Goal: Task Accomplishment & Management: Manage account settings

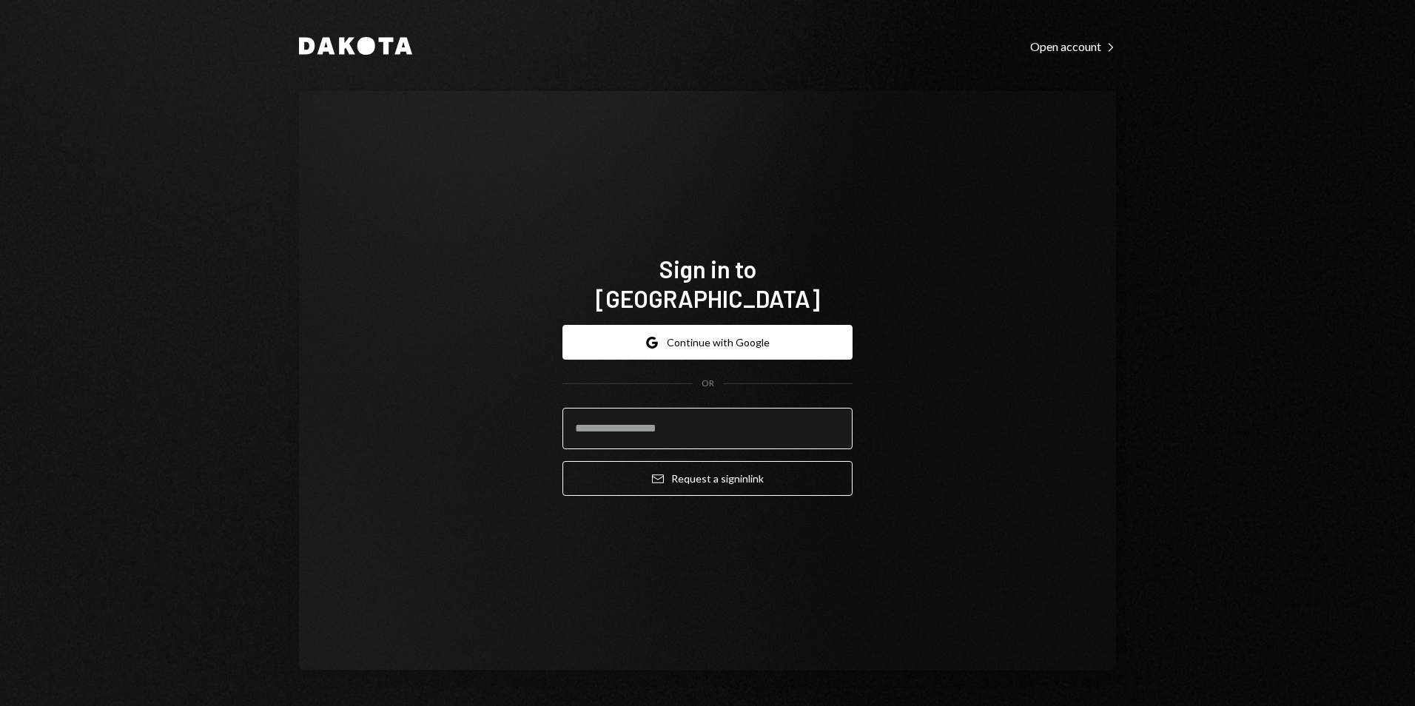
click at [688, 413] on input "email" at bounding box center [708, 428] width 290 height 41
type input "**********"
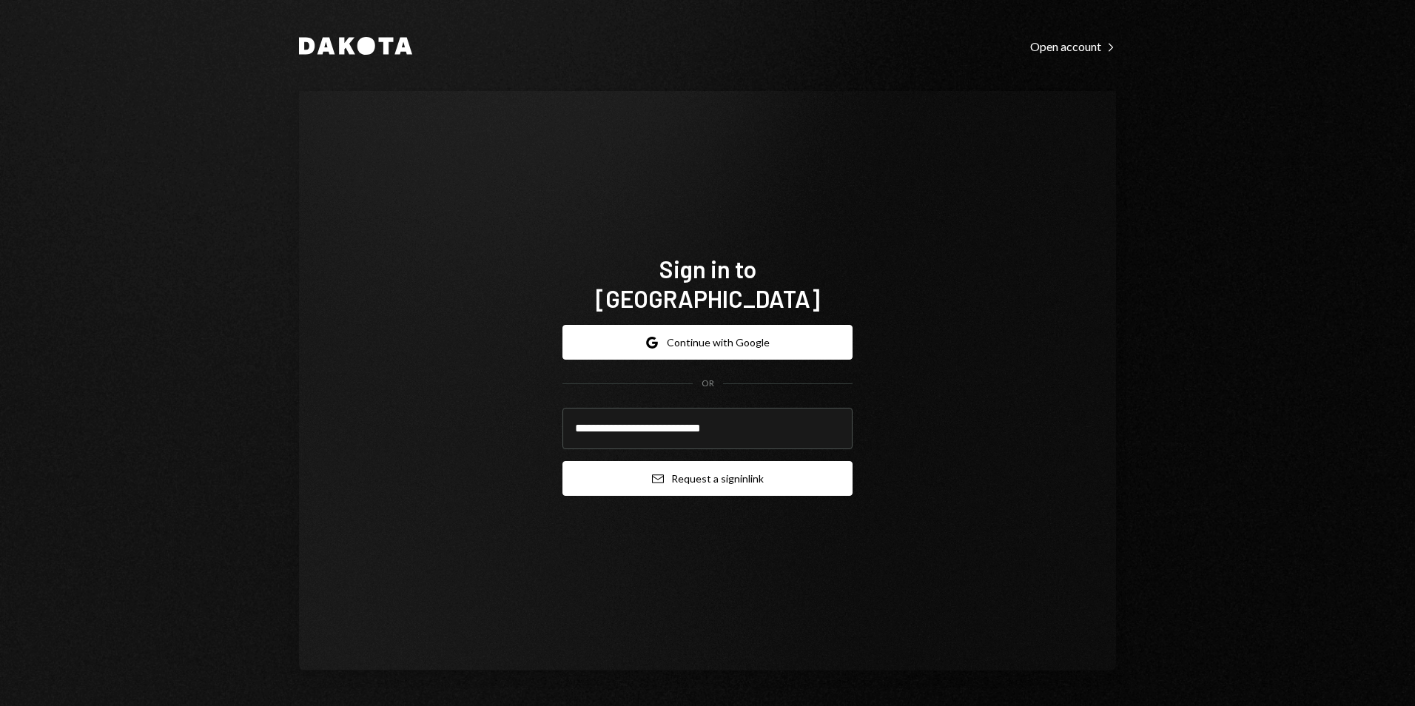
click at [716, 461] on button "Email Request a sign in link" at bounding box center [708, 478] width 290 height 35
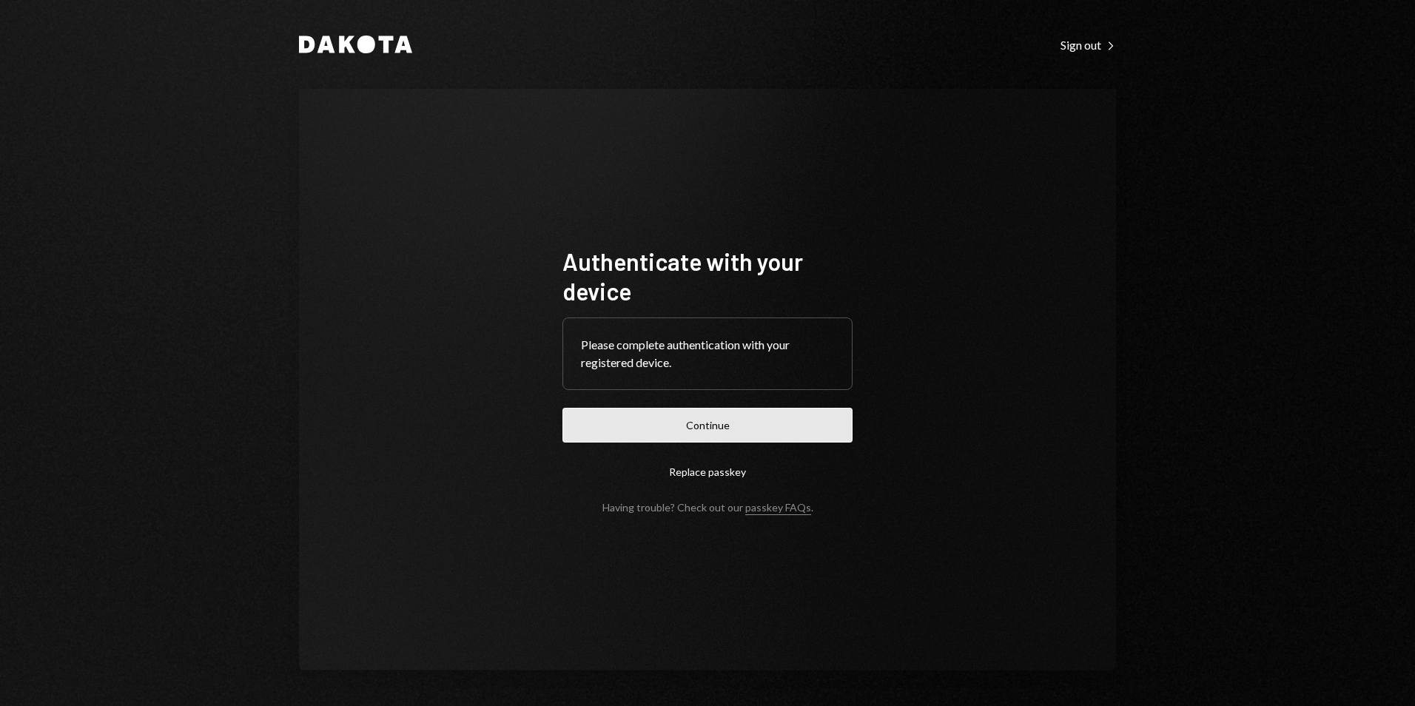
click at [707, 409] on button "Continue" at bounding box center [708, 425] width 290 height 35
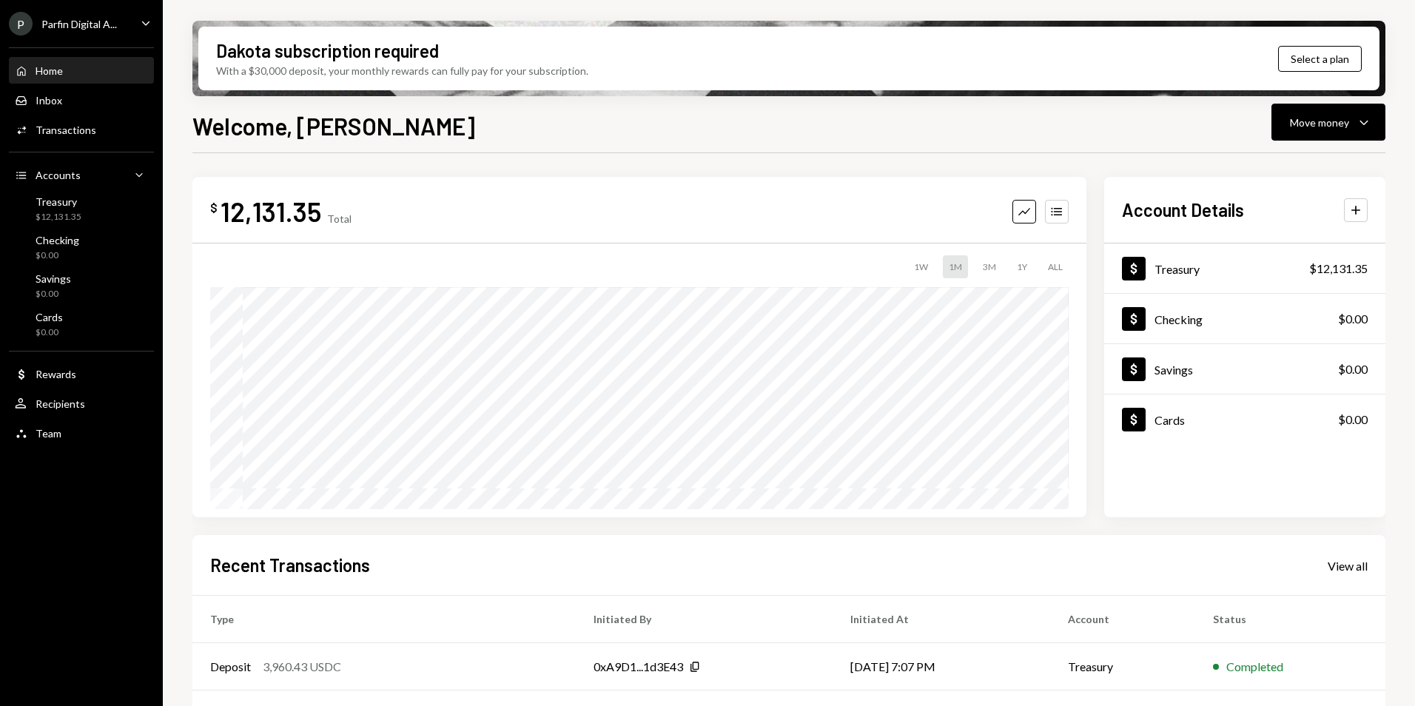
click at [106, 24] on div "Parfin Digital A..." at bounding box center [78, 24] width 75 height 13
click at [335, 169] on div "$ 12,131.35 Total Graph Accounts 1W 1M 3M 1Y ALL Account Details Plus Dollar Tr…" at bounding box center [788, 531] width 1193 height 756
click at [82, 33] on div "P Parfin Digital A..." at bounding box center [63, 24] width 108 height 24
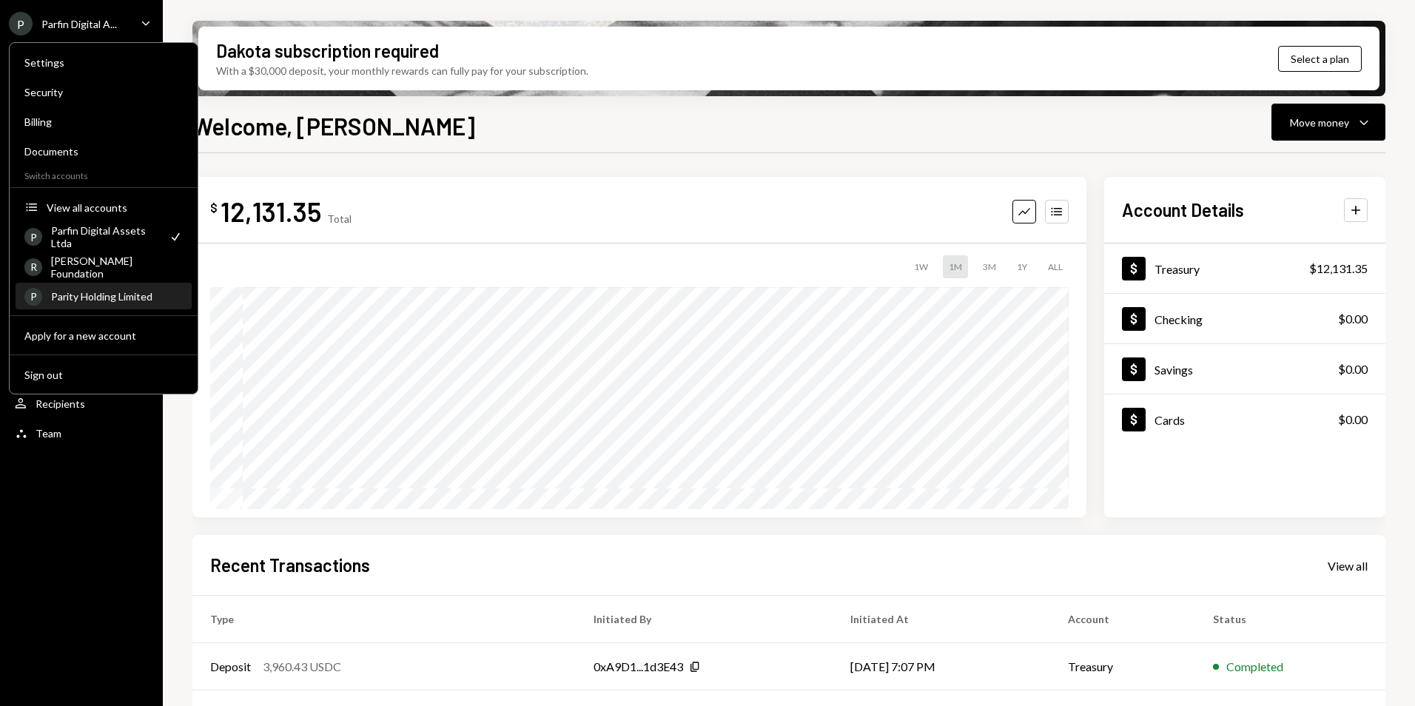
click at [115, 298] on div "Parity Holding Limited" at bounding box center [117, 296] width 132 height 13
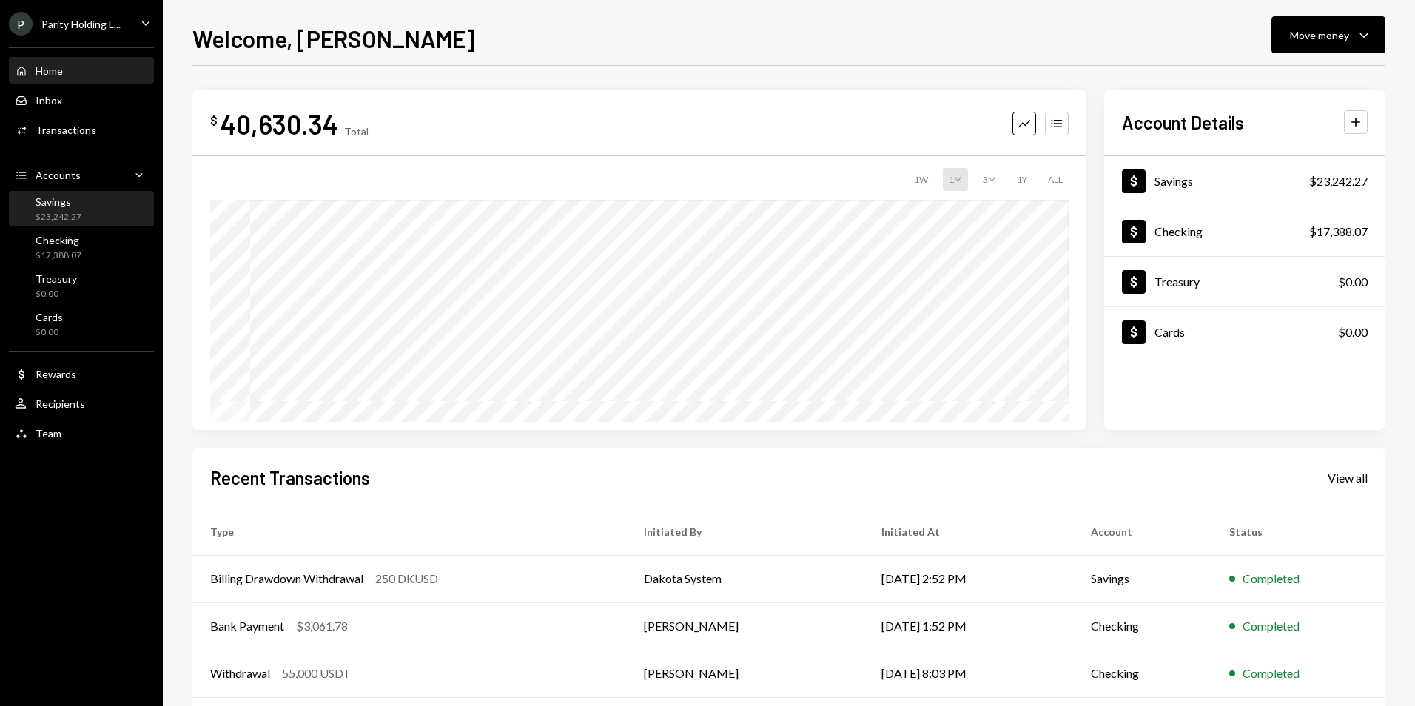
click at [54, 214] on div "$23,242.27" at bounding box center [59, 217] width 46 height 13
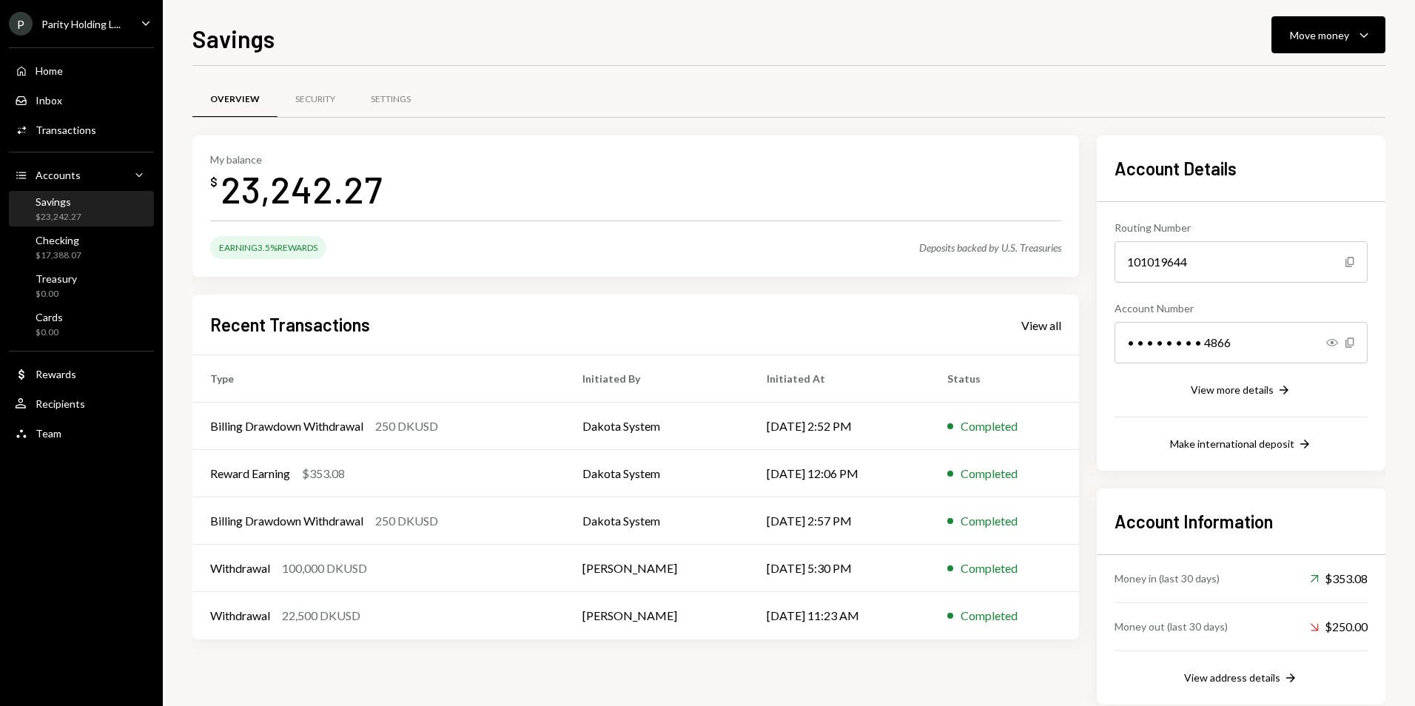
click at [81, 211] on div "Savings $23,242.27" at bounding box center [81, 209] width 133 height 28
drag, startPoint x: 218, startPoint y: 198, endPoint x: 386, endPoint y: 197, distance: 167.3
click at [386, 197] on div "My balance $ 23,242.27" at bounding box center [635, 182] width 851 height 59
drag, startPoint x: 262, startPoint y: 245, endPoint x: 289, endPoint y: 255, distance: 29.0
click at [289, 255] on div "Earning 3.5% Rewards" at bounding box center [268, 247] width 116 height 23
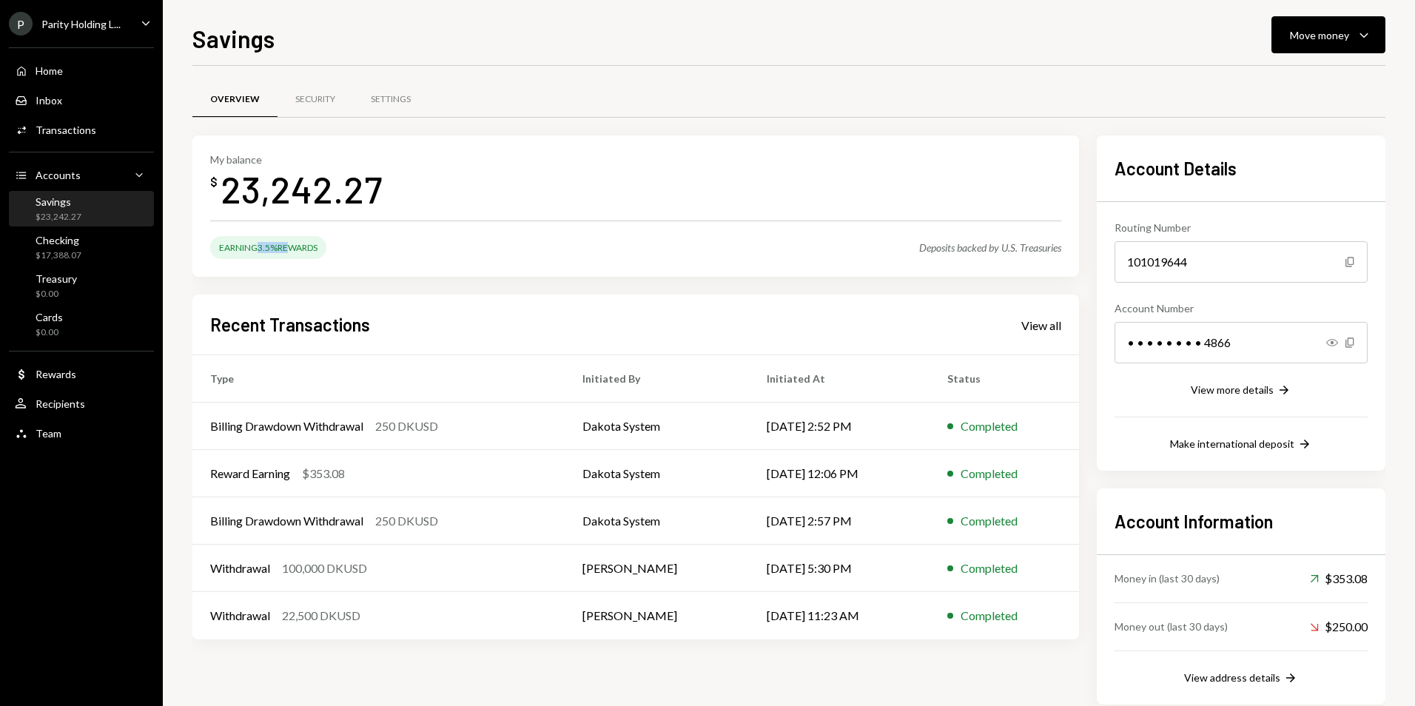
drag, startPoint x: 289, startPoint y: 255, endPoint x: 287, endPoint y: 272, distance: 17.9
click at [287, 272] on div "My balance $ 23,242.27 Earning 3.5% Rewards Deposits backed by U.S. Treasuries" at bounding box center [635, 206] width 887 height 142
drag, startPoint x: 926, startPoint y: 246, endPoint x: 1030, endPoint y: 246, distance: 103.6
click at [1030, 246] on div "Earning 3.5% Rewards Deposits backed by U.S. Treasuries" at bounding box center [635, 247] width 851 height 23
drag, startPoint x: 1030, startPoint y: 246, endPoint x: 964, endPoint y: 255, distance: 66.6
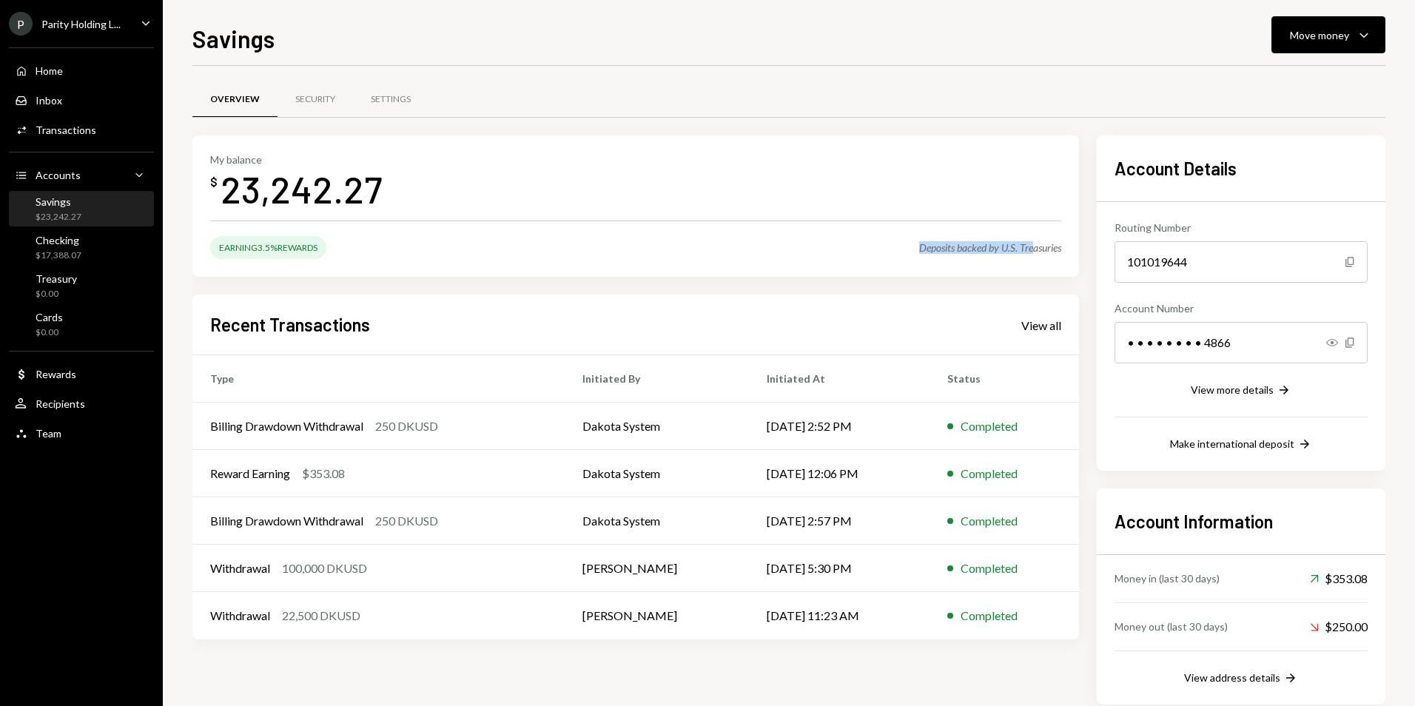
click at [1011, 252] on div "Deposits backed by U.S. Treasuries" at bounding box center [990, 247] width 142 height 13
click at [64, 253] on div "$17,388.07" at bounding box center [59, 255] width 46 height 13
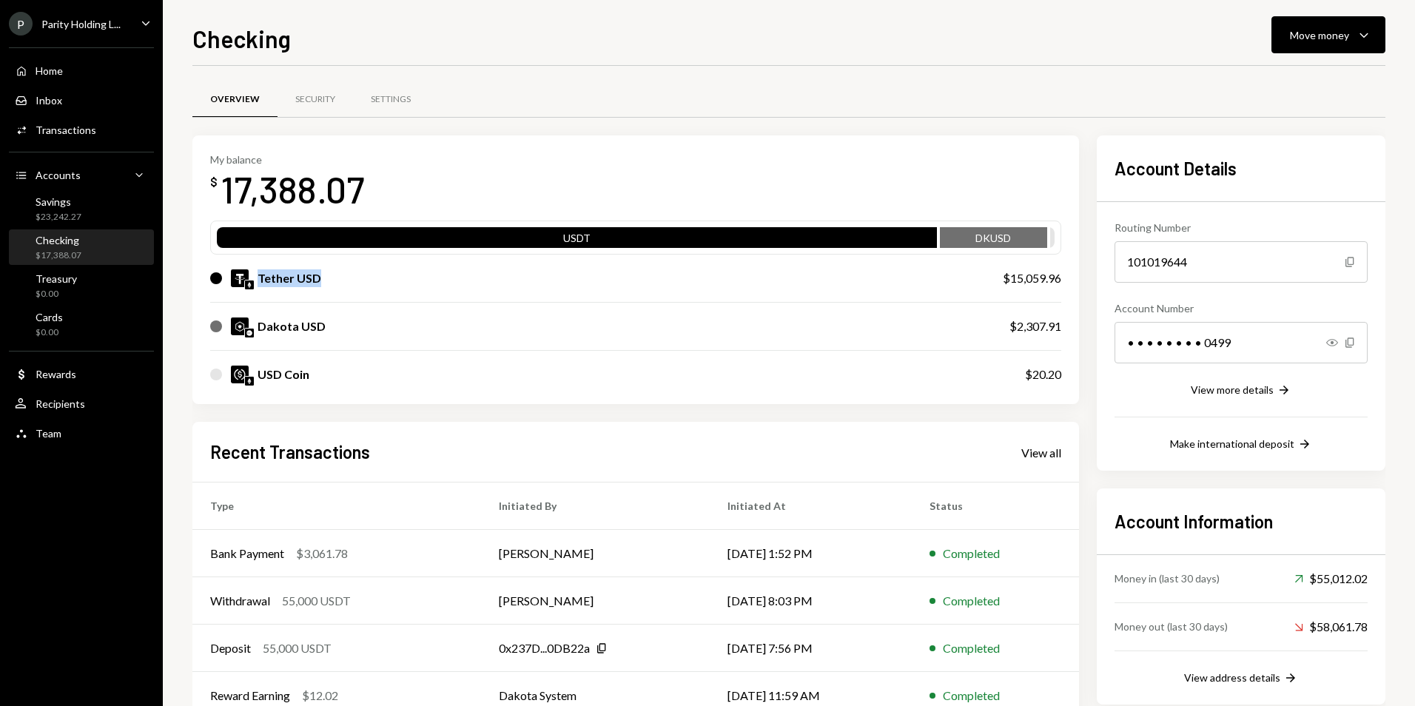
drag, startPoint x: 296, startPoint y: 278, endPoint x: 319, endPoint y: 278, distance: 23.0
click at [319, 278] on div "Tether USD" at bounding box center [591, 278] width 763 height 18
drag, startPoint x: 319, startPoint y: 278, endPoint x: 303, endPoint y: 328, distance: 52.0
click at [303, 328] on div "Dakota USD" at bounding box center [292, 327] width 68 height 18
click at [311, 330] on div "Dakota USD" at bounding box center [292, 327] width 68 height 18
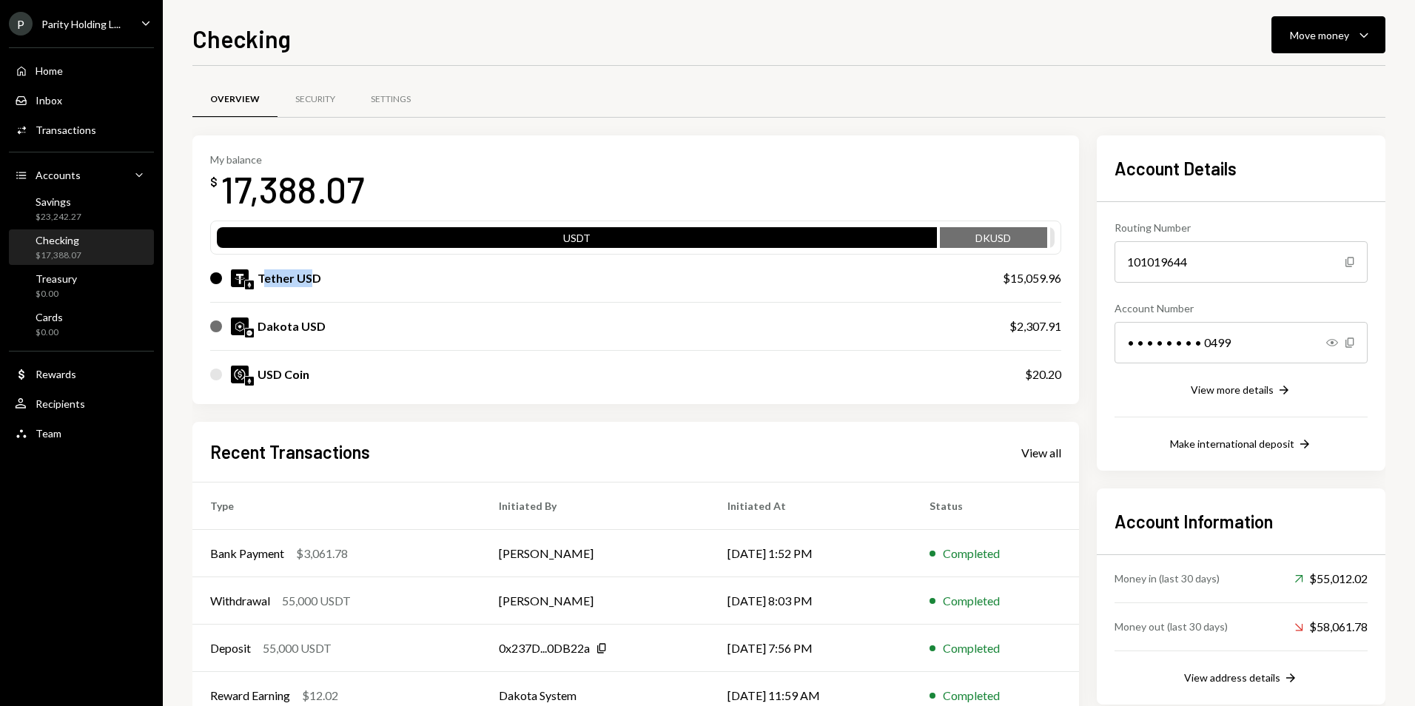
drag, startPoint x: 261, startPoint y: 279, endPoint x: 306, endPoint y: 283, distance: 45.3
click at [306, 283] on div "Tether USD" at bounding box center [290, 278] width 64 height 18
drag, startPoint x: 306, startPoint y: 283, endPoint x: 281, endPoint y: 277, distance: 25.9
click at [281, 277] on div "Tether USD" at bounding box center [290, 278] width 64 height 18
drag, startPoint x: 255, startPoint y: 272, endPoint x: 303, endPoint y: 279, distance: 47.8
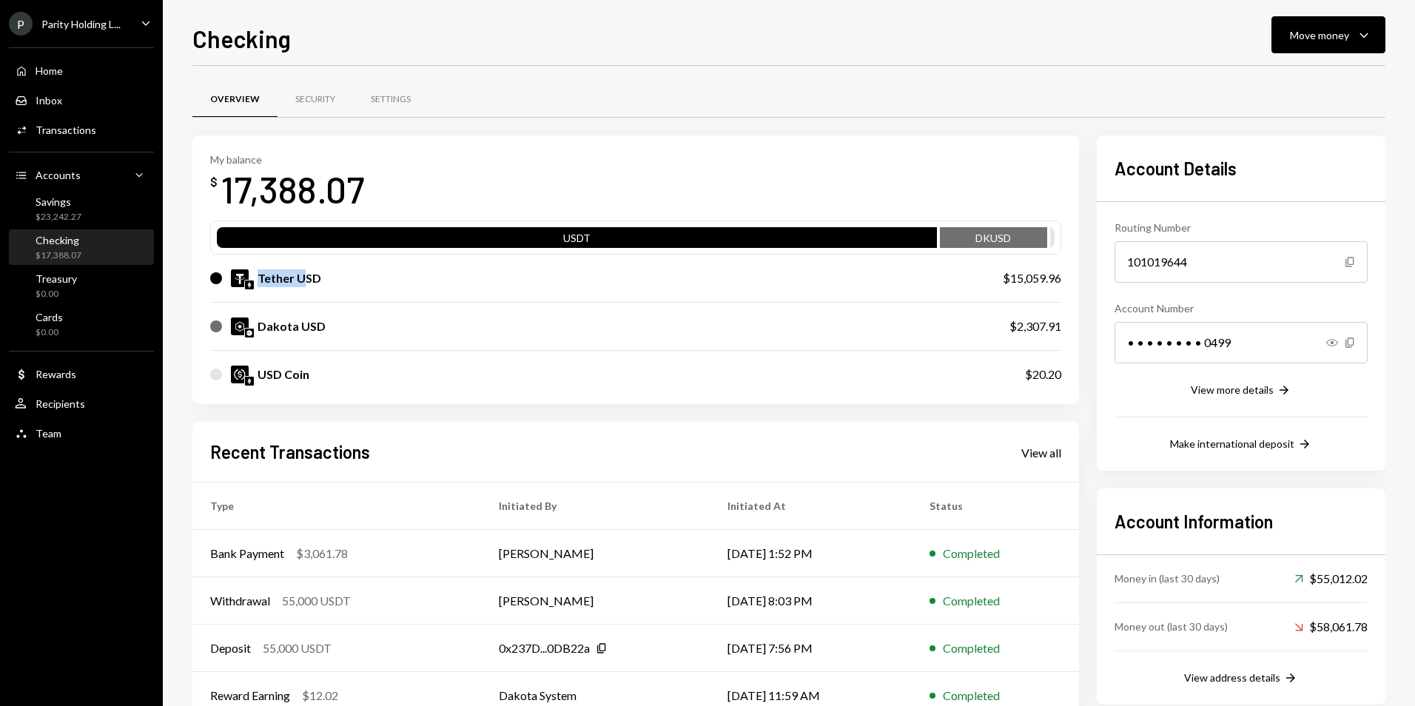
click at [303, 279] on div "Tether USD" at bounding box center [591, 278] width 763 height 18
drag, startPoint x: 303, startPoint y: 279, endPoint x: 300, endPoint y: 324, distance: 45.2
click at [300, 324] on div "Dakota USD" at bounding box center [292, 327] width 68 height 18
drag, startPoint x: 300, startPoint y: 324, endPoint x: 301, endPoint y: 377, distance: 53.3
click at [301, 377] on div "USD Coin" at bounding box center [284, 375] width 52 height 18
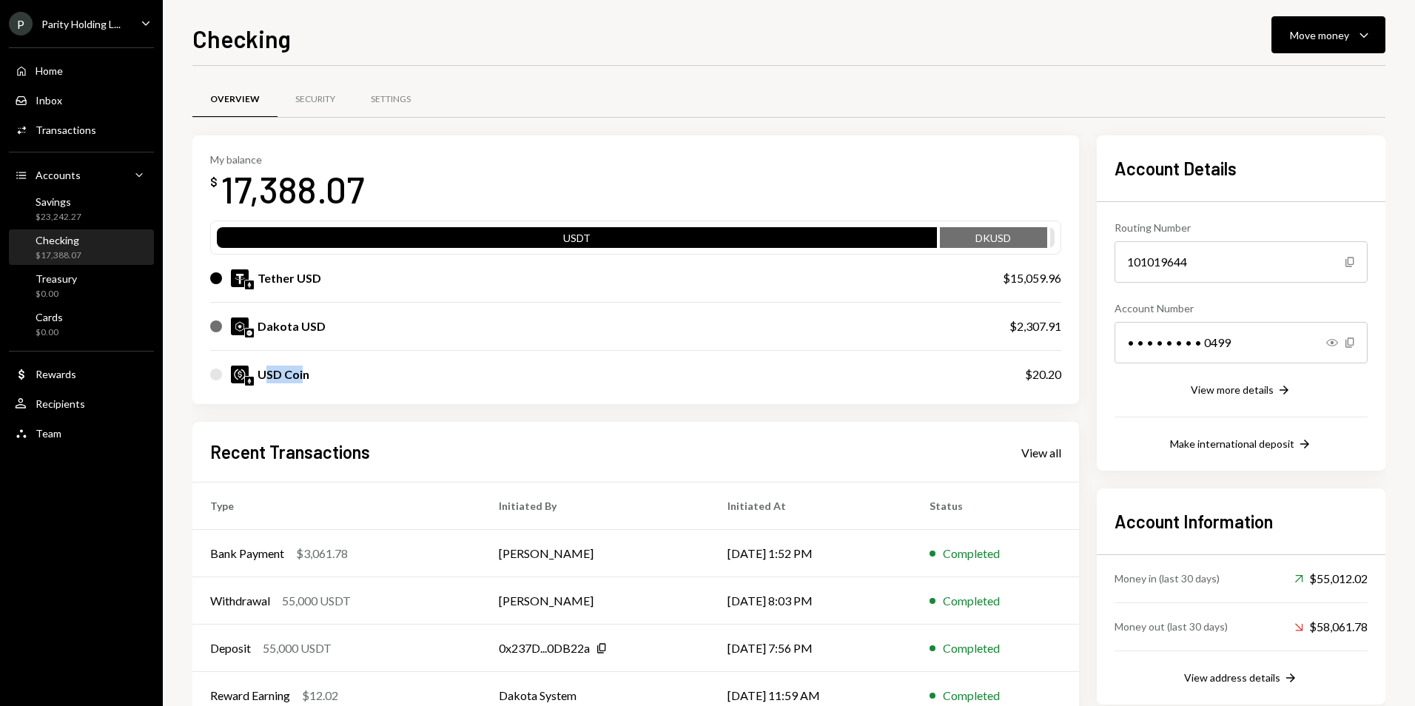
drag, startPoint x: 301, startPoint y: 377, endPoint x: 264, endPoint y: 380, distance: 36.3
click at [302, 378] on div "USD Coin" at bounding box center [284, 375] width 52 height 18
click at [74, 324] on div "Cards $0.00" at bounding box center [81, 325] width 133 height 28
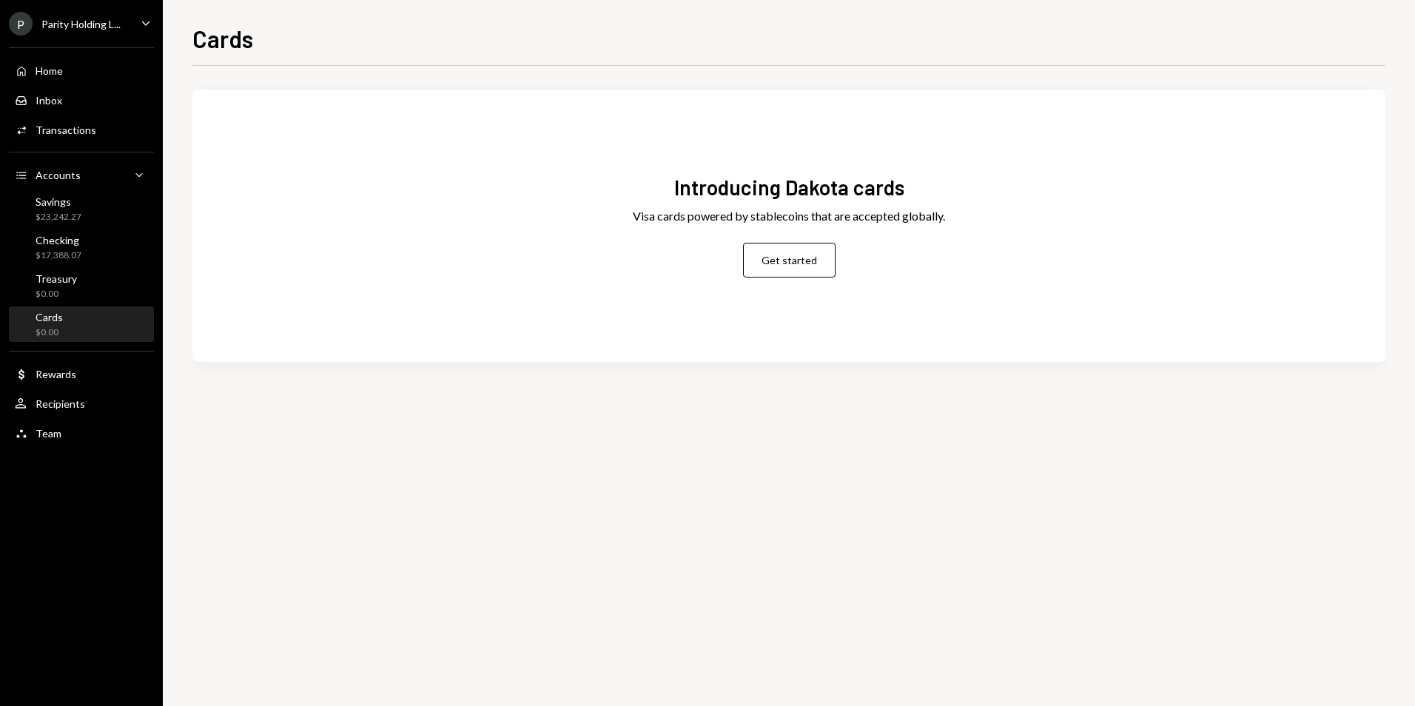
click at [70, 22] on div "Parity Holding L..." at bounding box center [80, 24] width 79 height 13
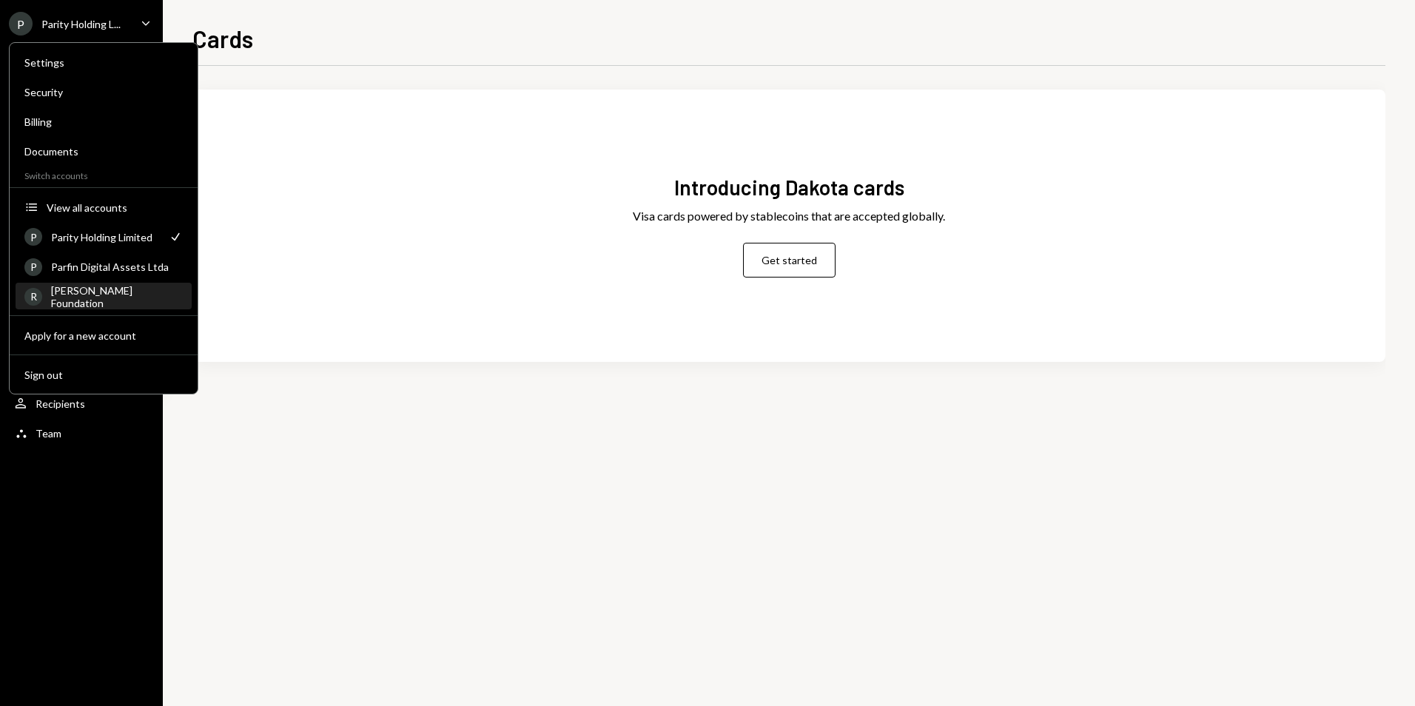
click at [121, 301] on div "[PERSON_NAME] Foundation" at bounding box center [117, 296] width 132 height 25
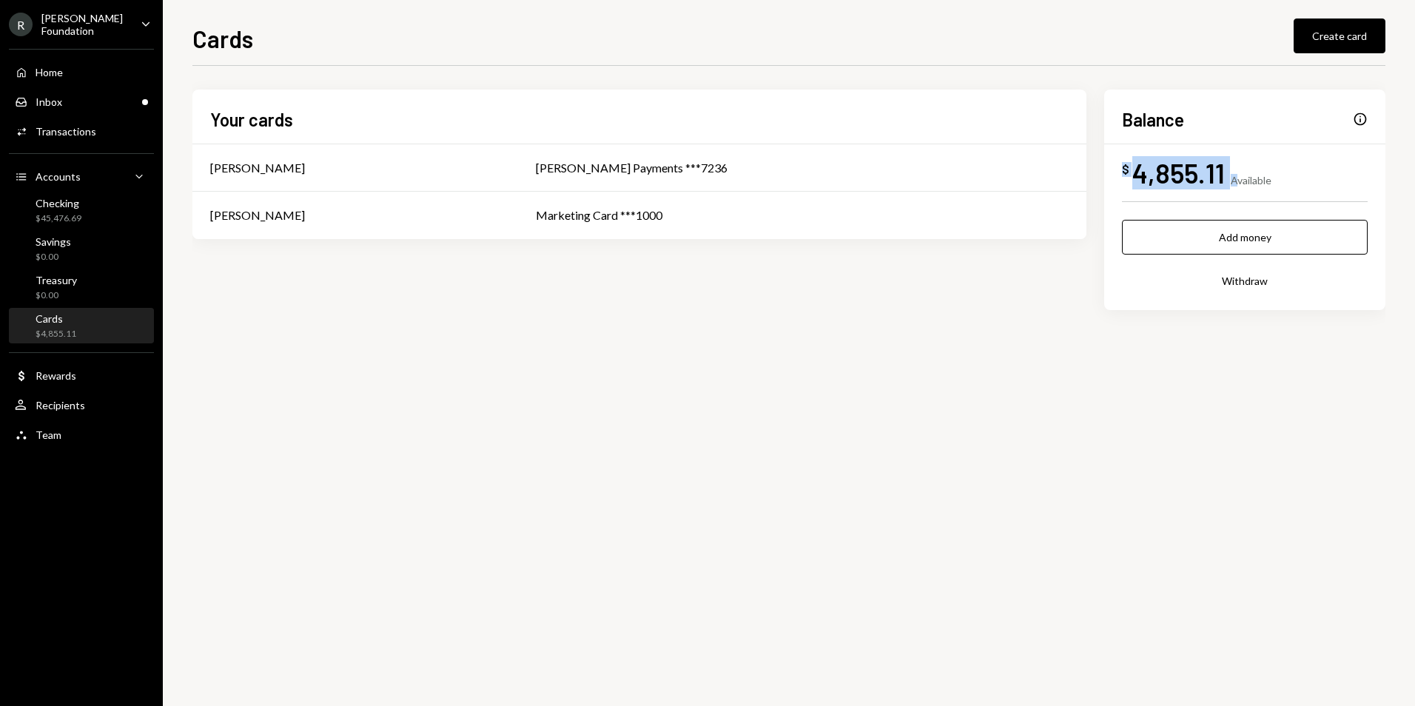
drag, startPoint x: 1120, startPoint y: 178, endPoint x: 1246, endPoint y: 179, distance: 125.8
click at [1246, 179] on div "Balance Info $ 4,855.11 Available Add money Withdraw" at bounding box center [1244, 200] width 281 height 221
drag, startPoint x: 1246, startPoint y: 179, endPoint x: 1201, endPoint y: 179, distance: 45.1
click at [1217, 176] on div "4,855.11" at bounding box center [1178, 172] width 93 height 33
click at [100, 212] on div "Checking $45,476.69" at bounding box center [81, 211] width 133 height 28
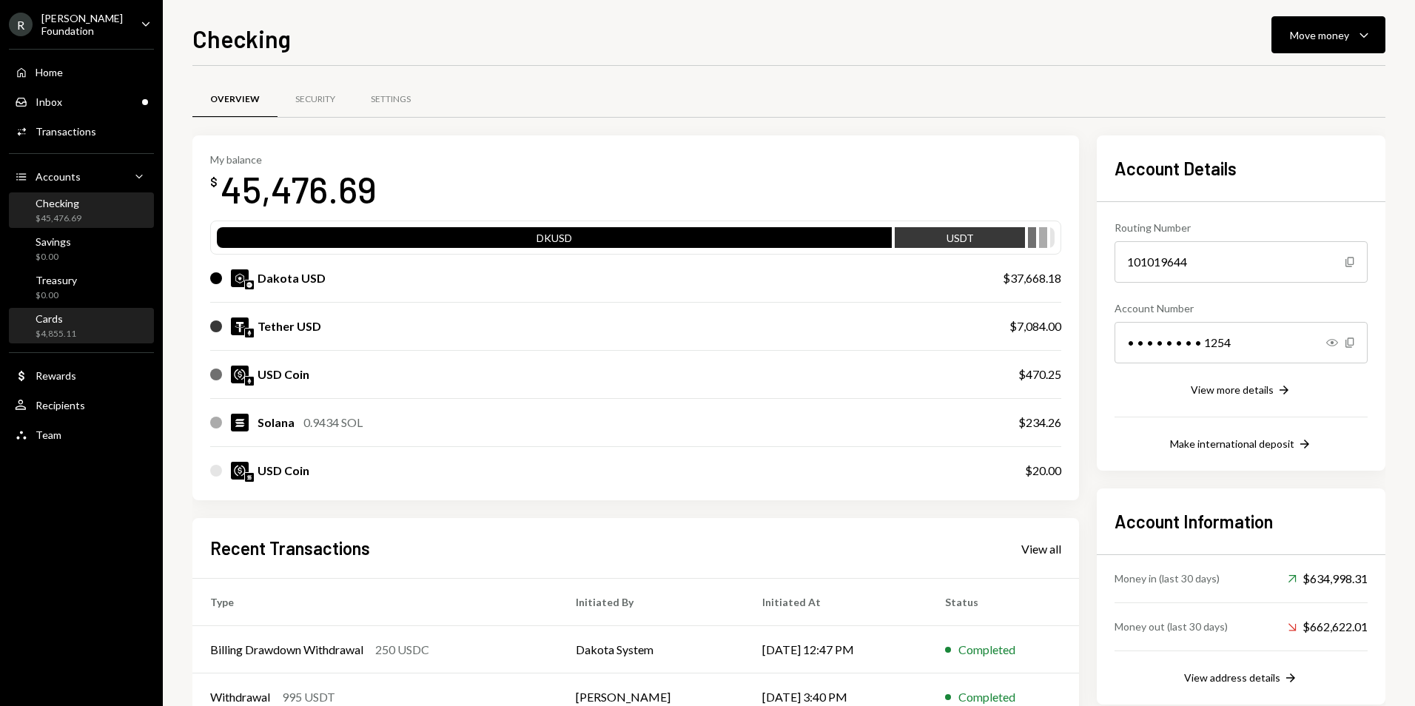
click at [91, 326] on div "Cards $4,855.11" at bounding box center [81, 326] width 133 height 28
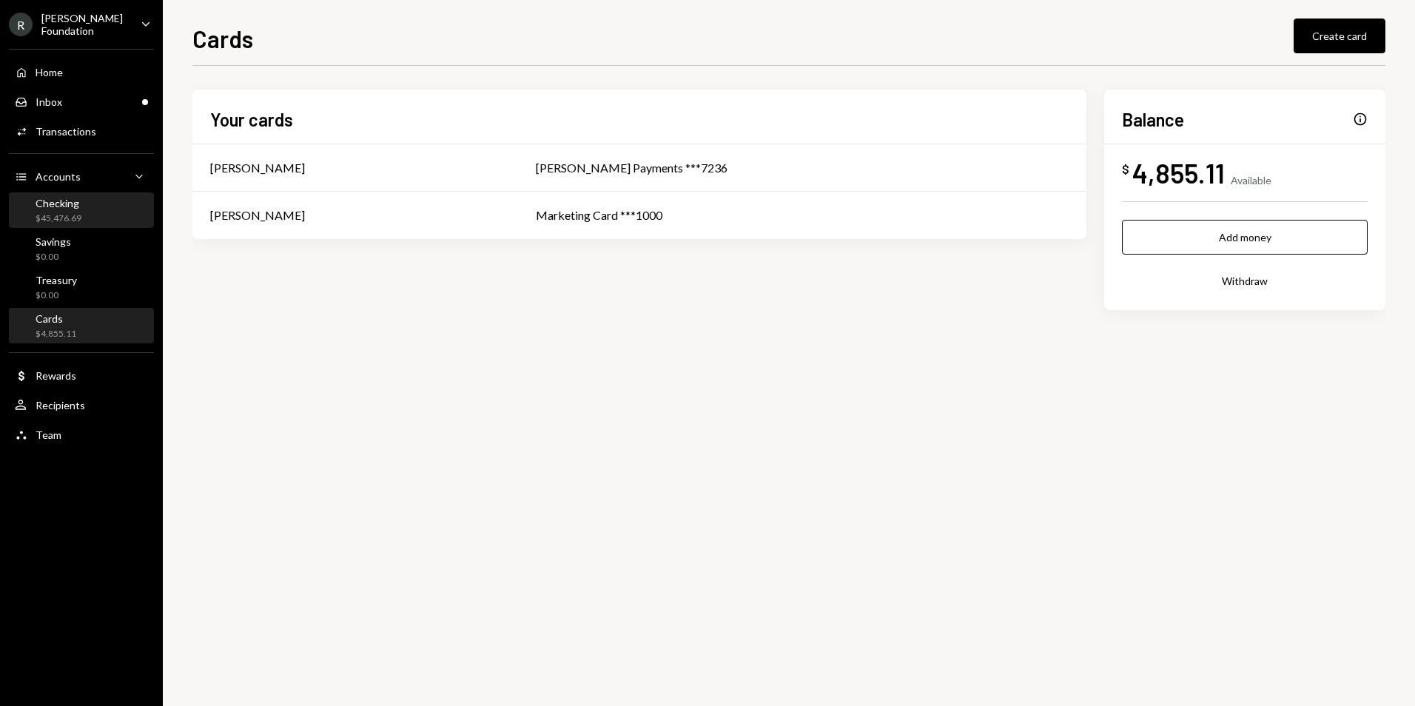
click at [98, 220] on div "Checking $45,476.69" at bounding box center [81, 211] width 133 height 28
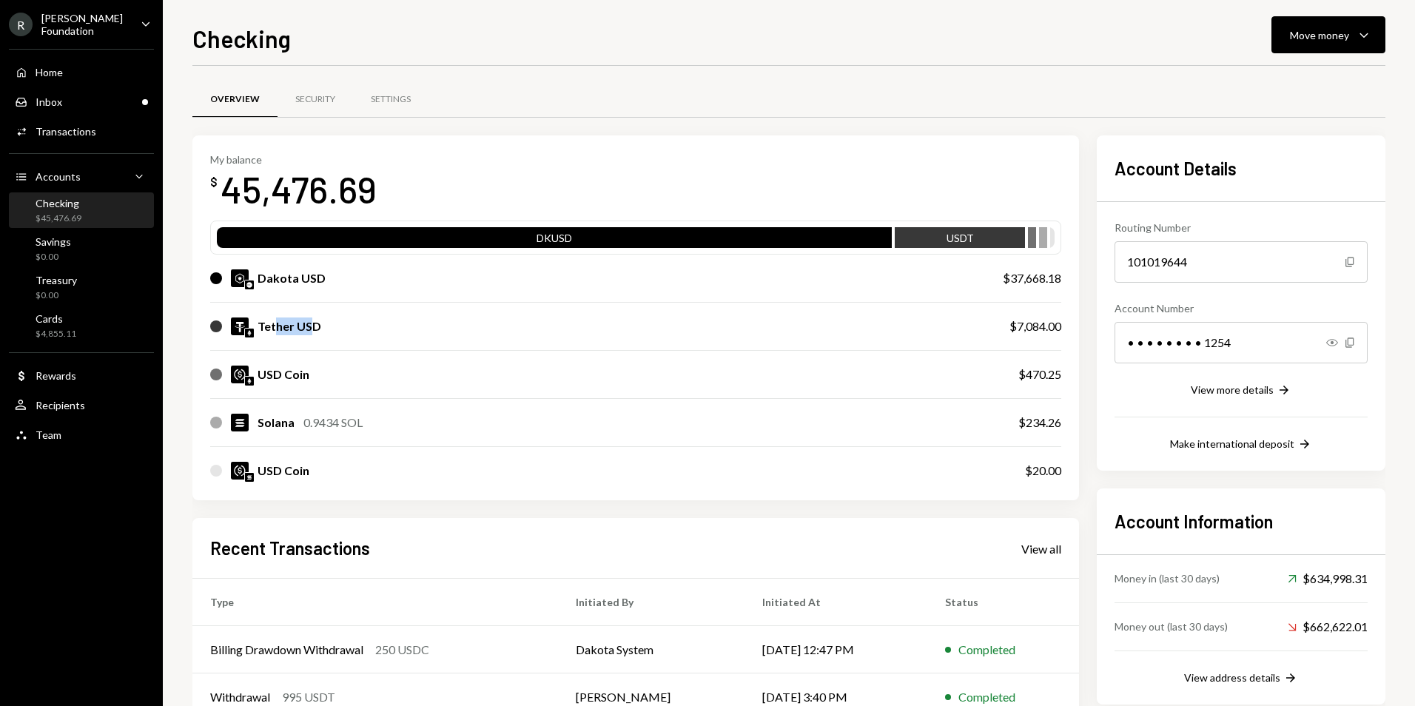
drag, startPoint x: 273, startPoint y: 327, endPoint x: 378, endPoint y: 332, distance: 105.2
click at [378, 332] on div "Tether USD" at bounding box center [595, 327] width 770 height 18
click at [1315, 35] on div "Move money" at bounding box center [1319, 35] width 59 height 16
click at [1285, 155] on div "Deposit Deposit" at bounding box center [1306, 146] width 148 height 33
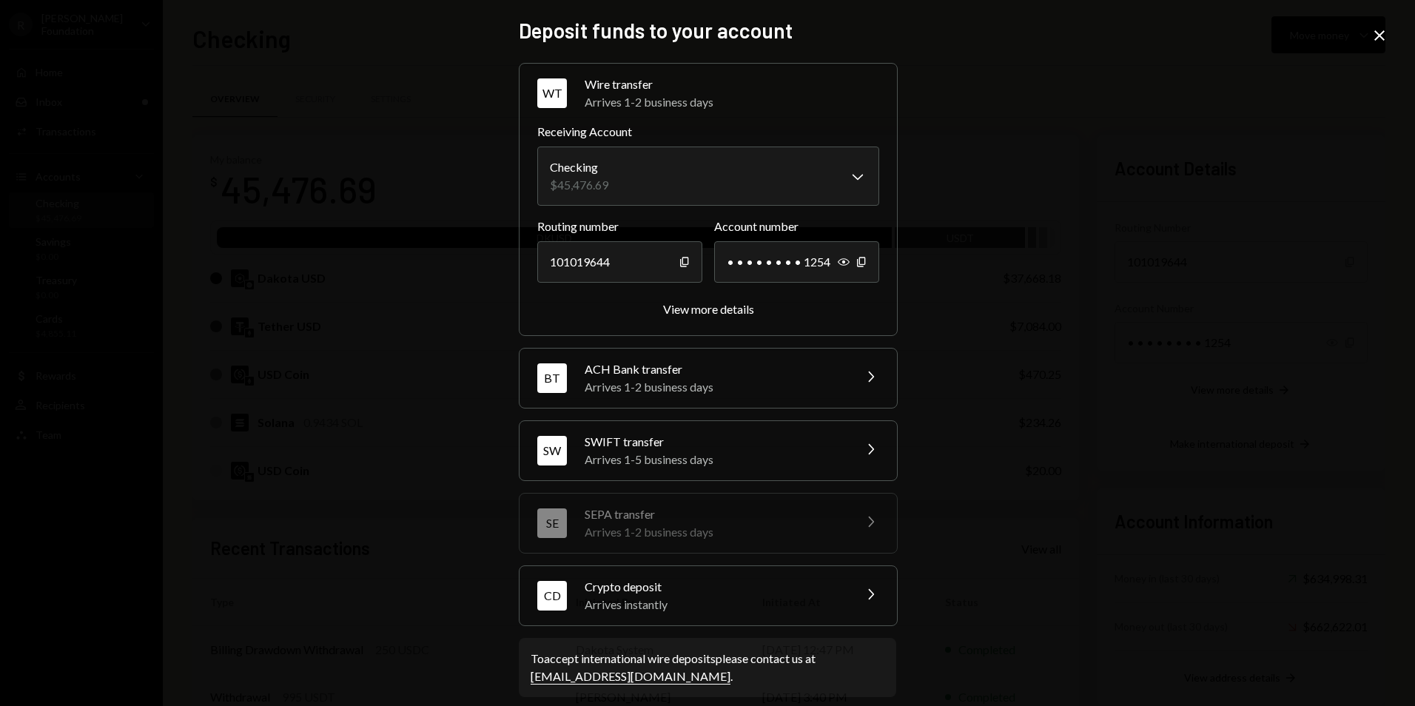
click at [621, 603] on div "Arrives instantly" at bounding box center [714, 605] width 259 height 18
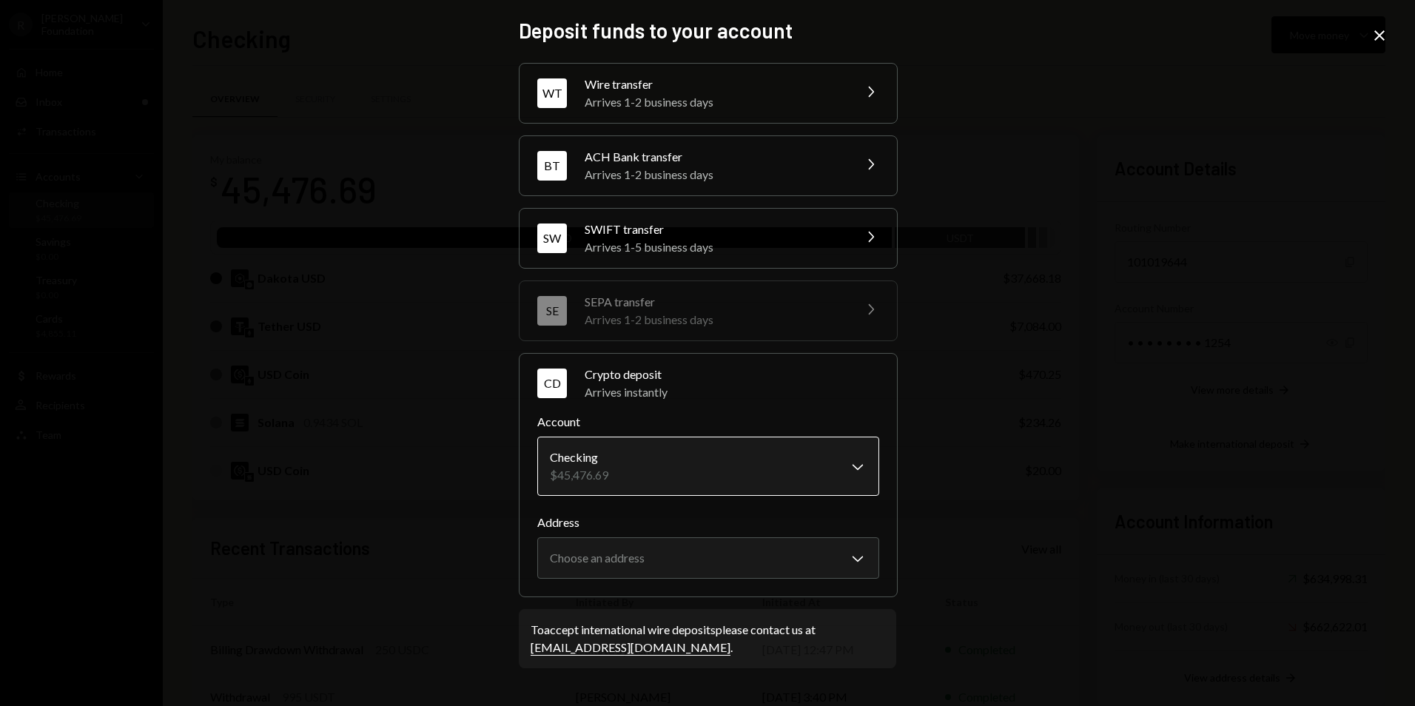
click at [613, 483] on body "R Rayls Foundation Caret Down Home Home Inbox Inbox Activities Transactions Acc…" at bounding box center [707, 353] width 1415 height 706
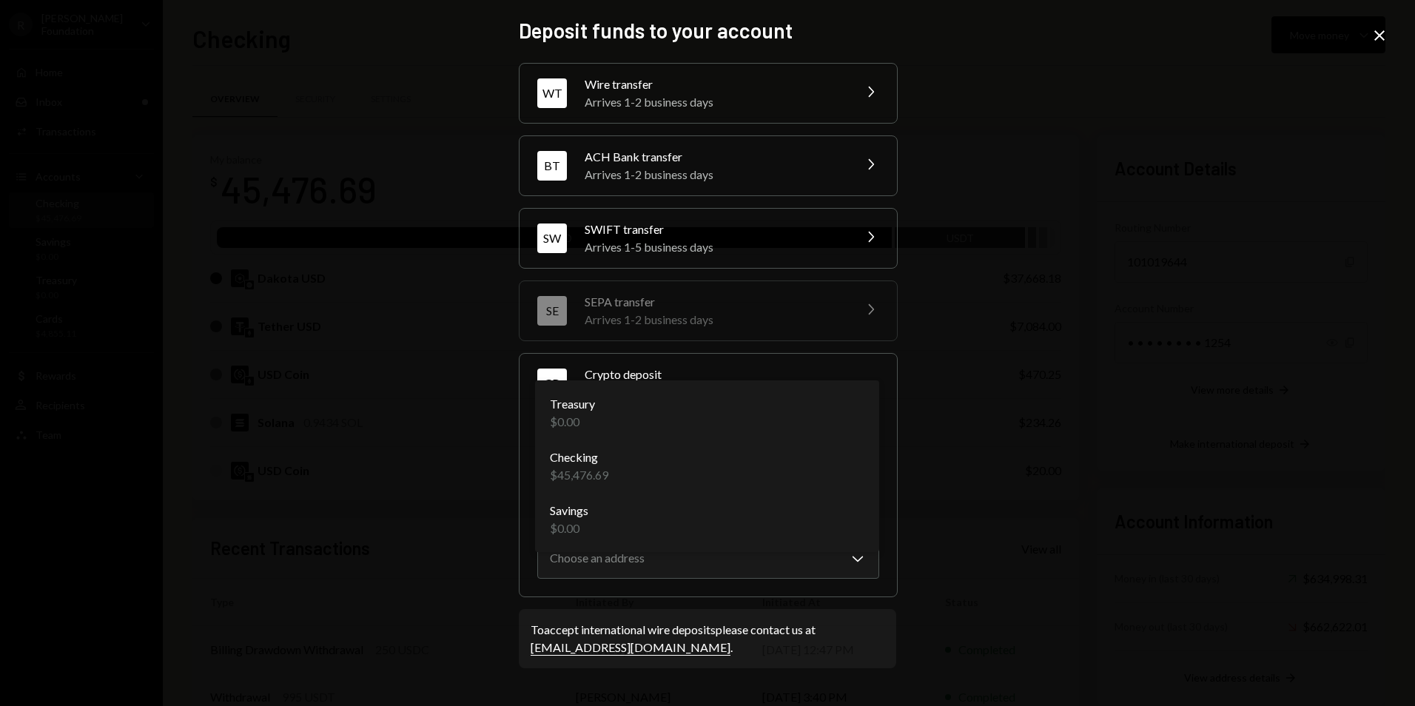
click at [613, 473] on body "R Rayls Foundation Caret Down Home Home Inbox Inbox Activities Transactions Acc…" at bounding box center [707, 353] width 1415 height 706
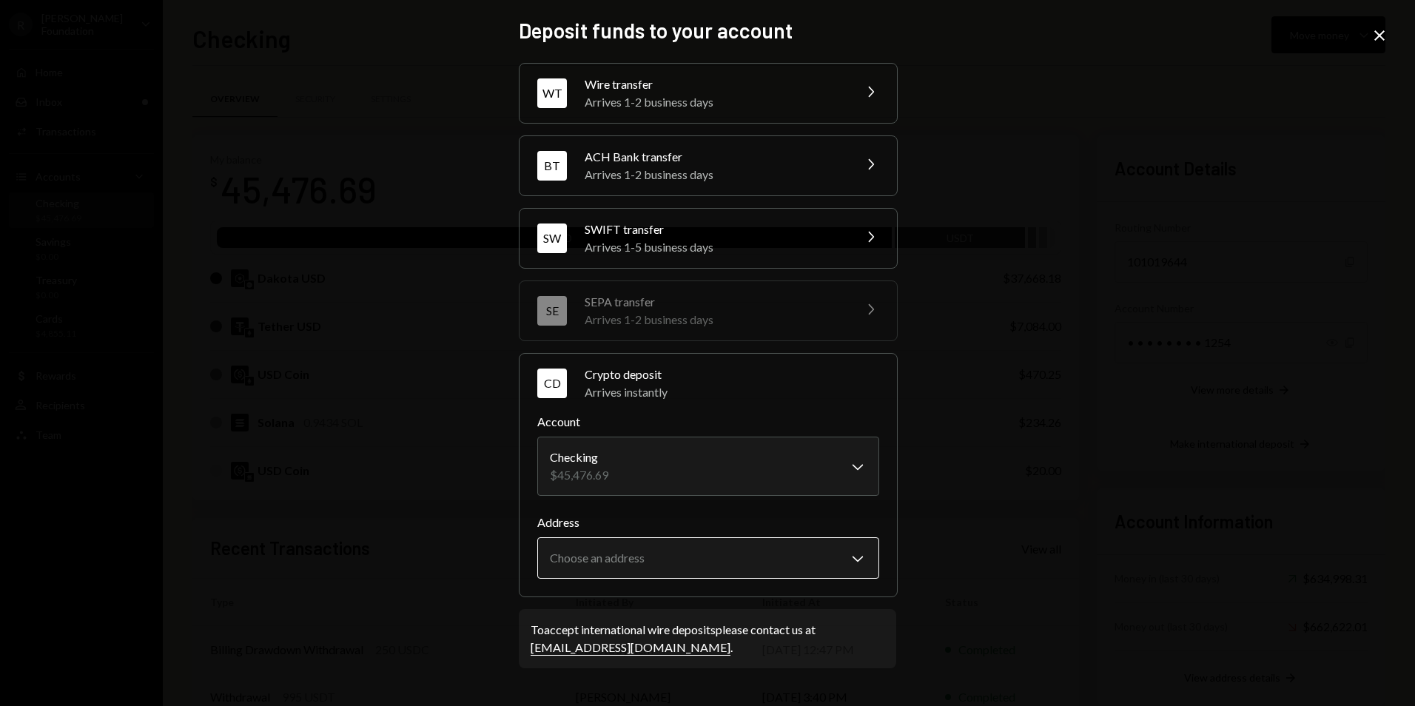
click at [605, 557] on body "R Rayls Foundation Caret Down Home Home Inbox Inbox Activities Transactions Acc…" at bounding box center [707, 353] width 1415 height 706
select select "**********"
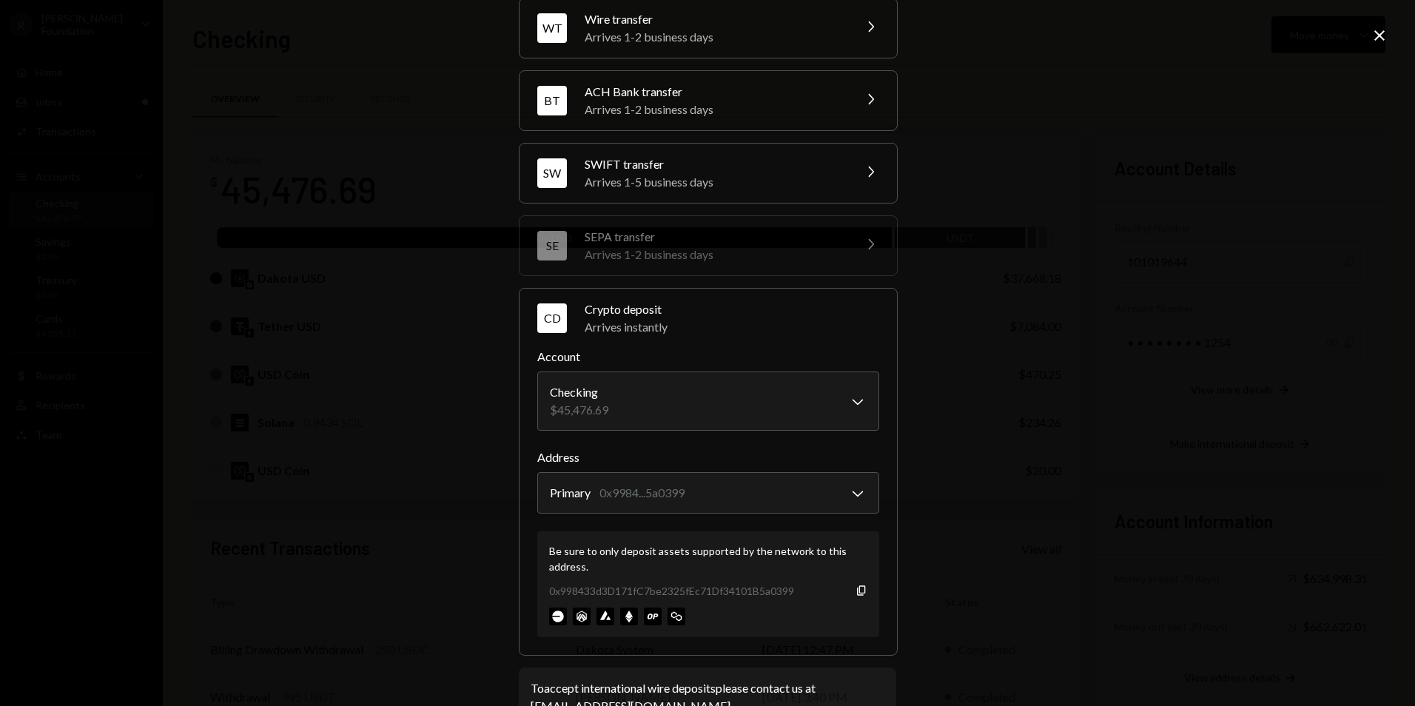
scroll to position [110, 0]
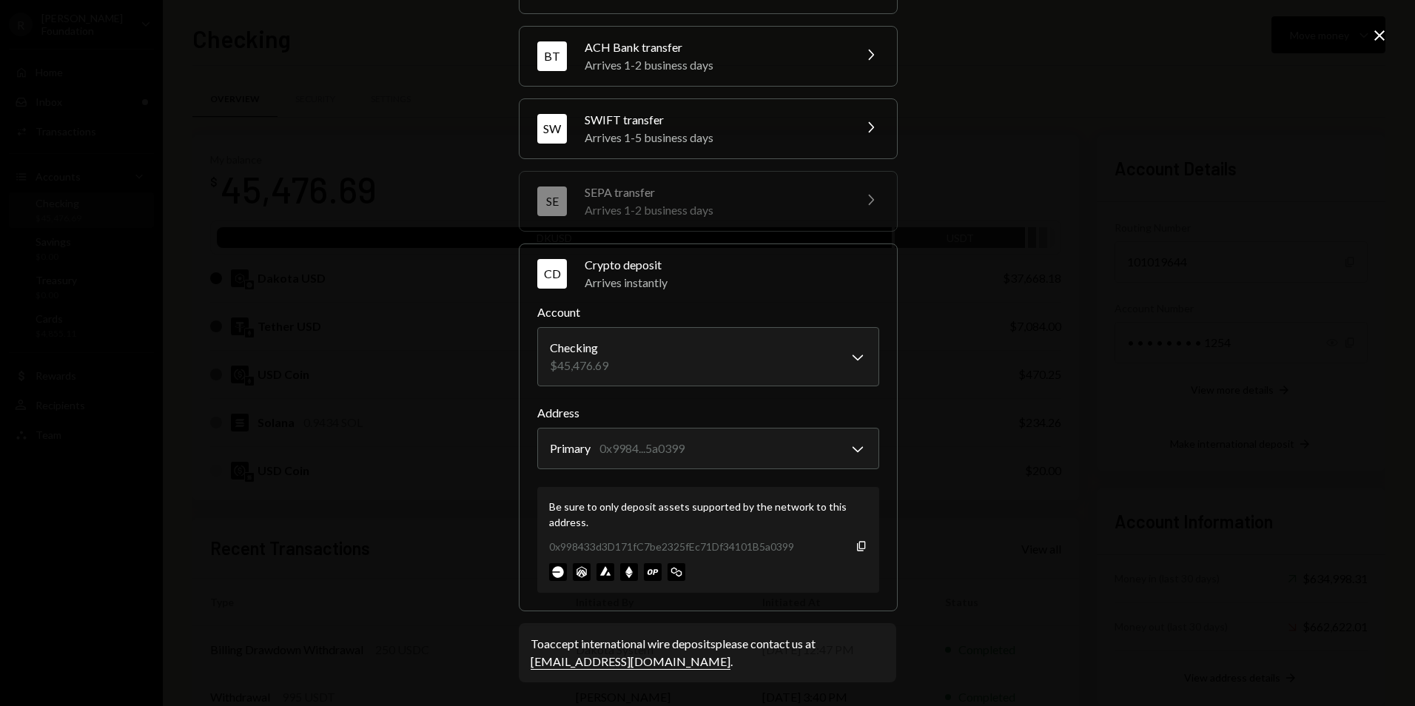
drag, startPoint x: 541, startPoint y: 572, endPoint x: 679, endPoint y: 574, distance: 137.7
click at [679, 573] on div "Be sure to only deposit assets supported by the network to this address. 0x9984…" at bounding box center [708, 540] width 342 height 106
click at [847, 545] on div "0x998433d3D171fC7be2325fEc71Df34101B5a0399 Copy" at bounding box center [708, 547] width 318 height 16
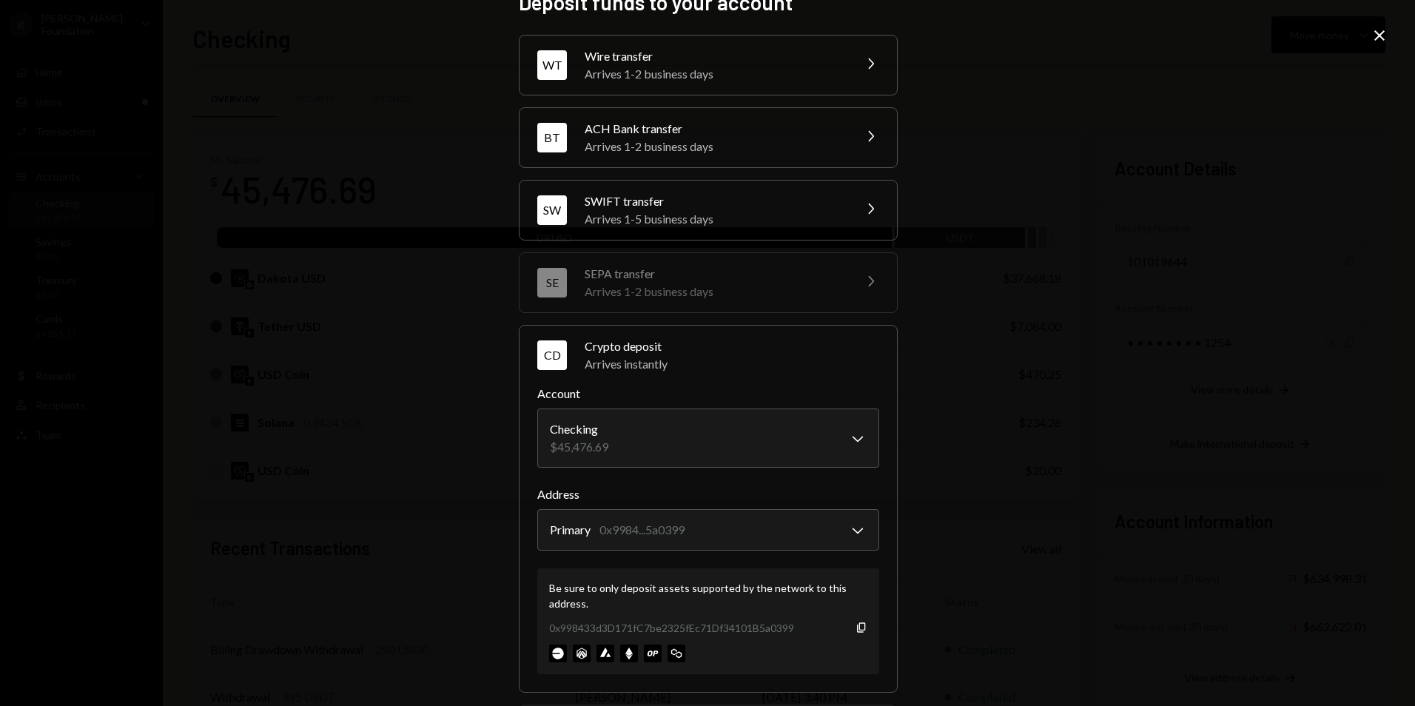
scroll to position [0, 0]
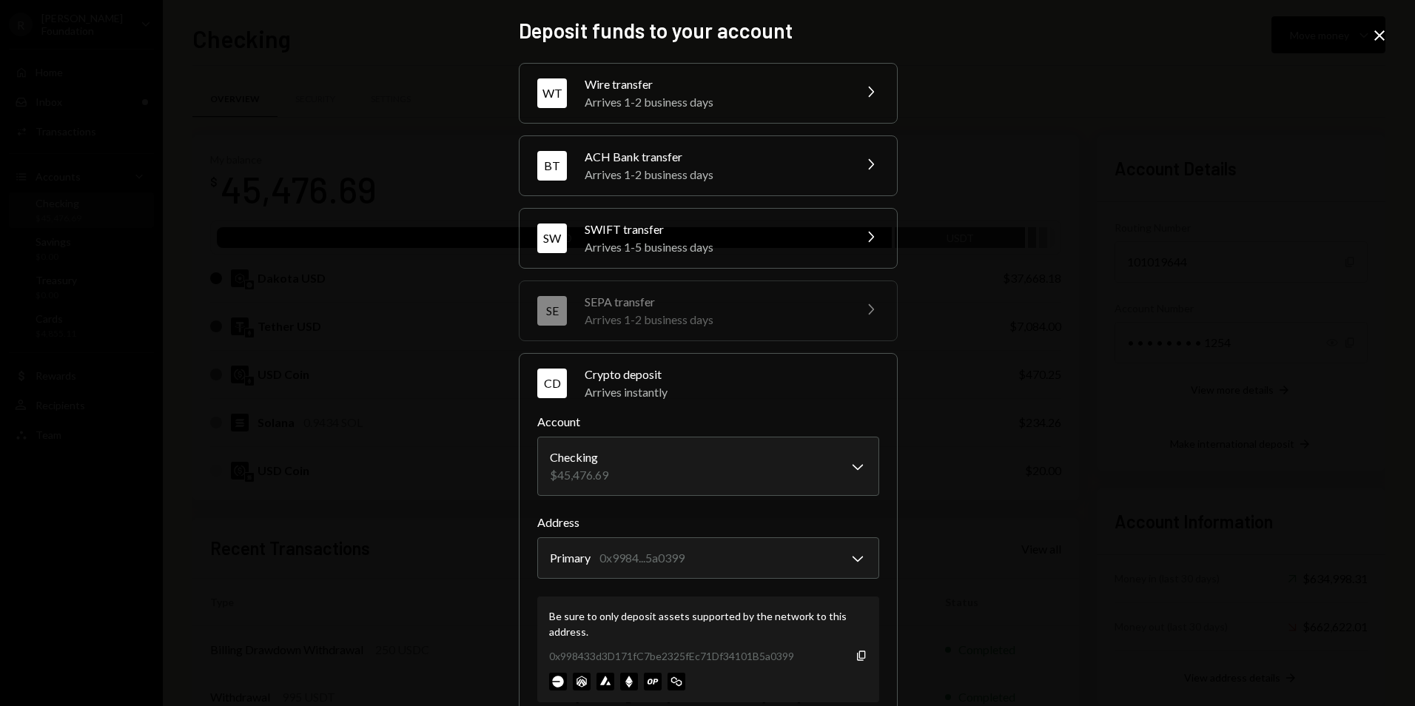
click at [1378, 36] on icon at bounding box center [1379, 35] width 10 height 10
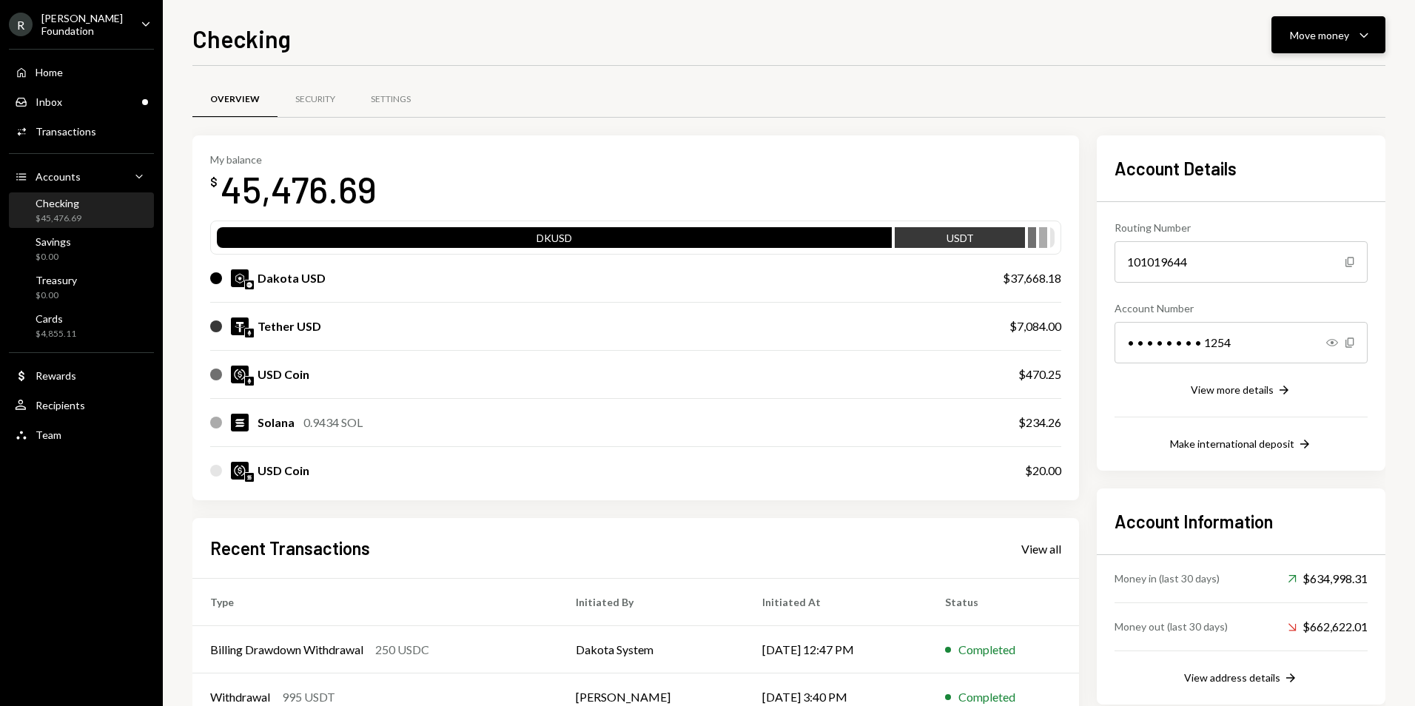
click at [1310, 38] on div "Move money" at bounding box center [1319, 35] width 59 height 16
click at [1292, 117] on div "Transfer" at bounding box center [1317, 113] width 108 height 16
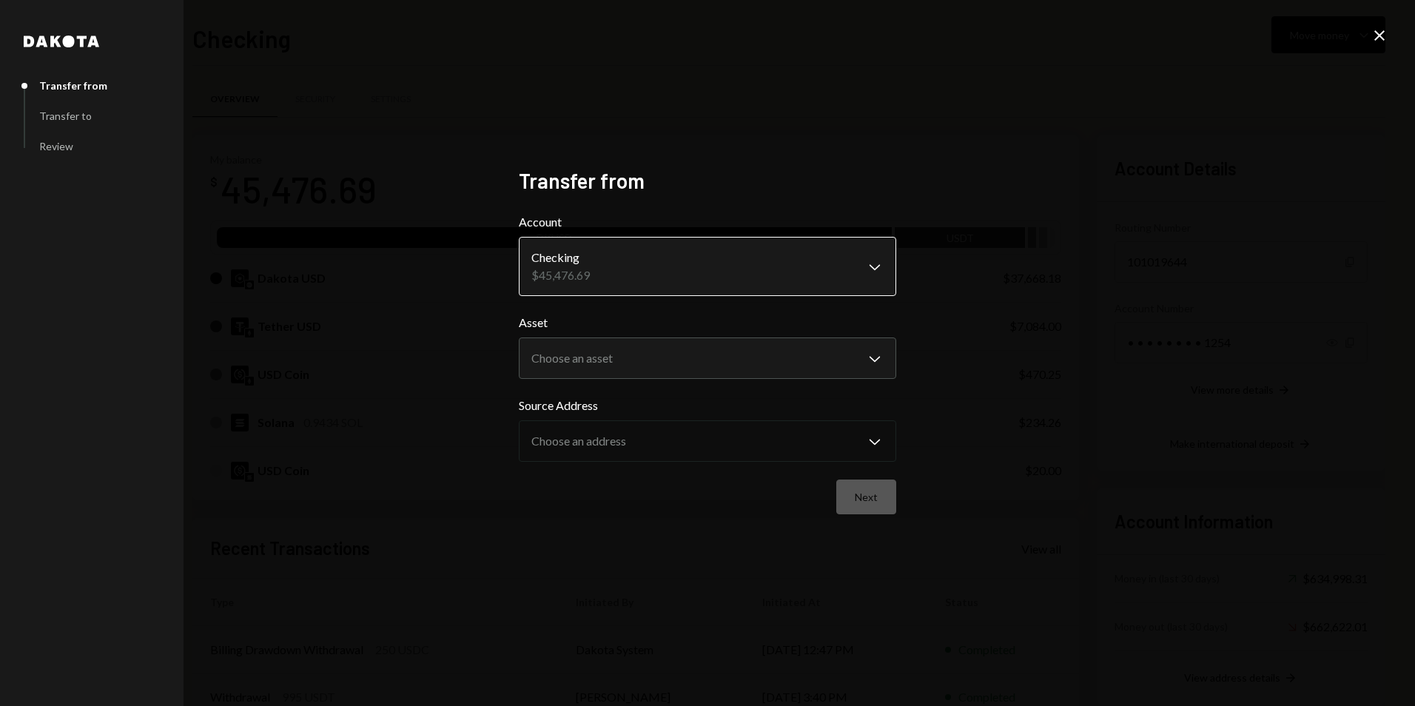
click at [704, 284] on body "R Rayls Foundation Caret Down Home Home Inbox Inbox Activities Transactions Acc…" at bounding box center [707, 353] width 1415 height 706
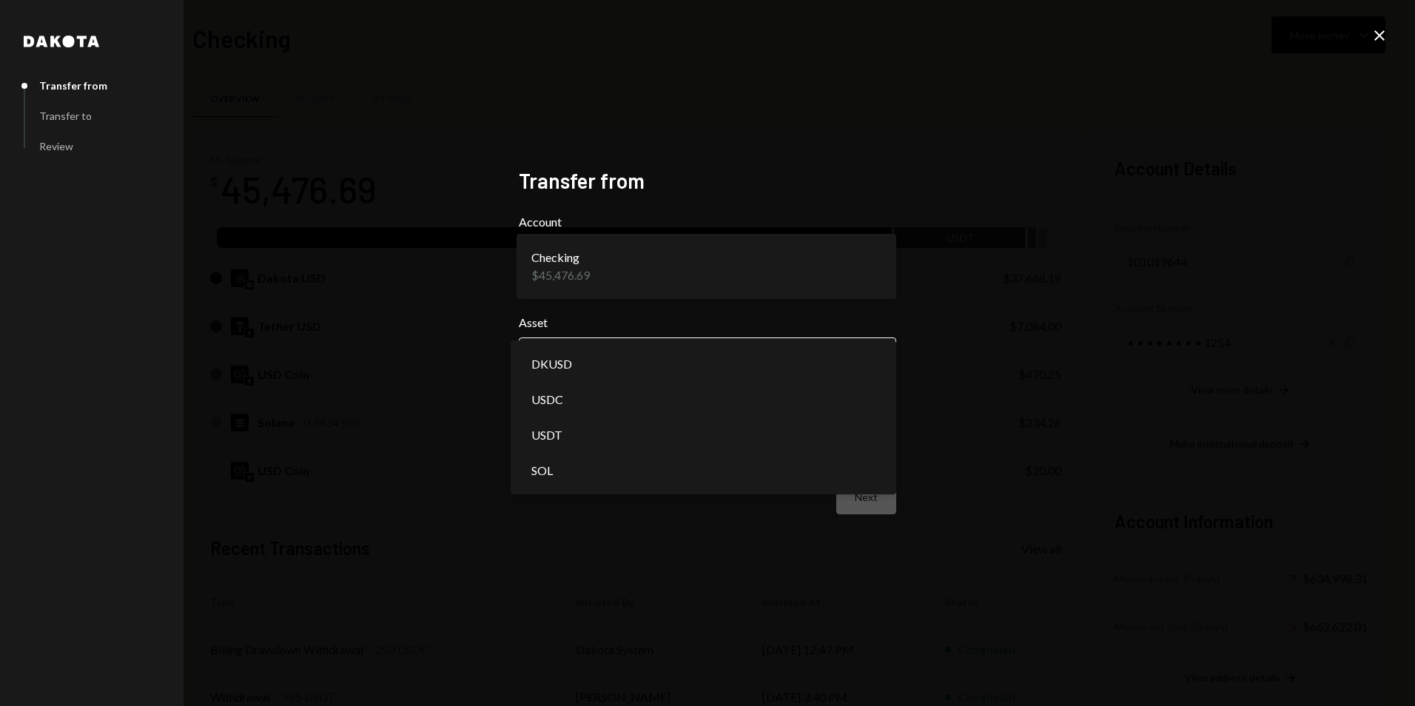
click at [686, 357] on body "R Rayls Foundation Caret Down Home Home Inbox Inbox Activities Transactions Acc…" at bounding box center [707, 353] width 1415 height 706
select select "****"
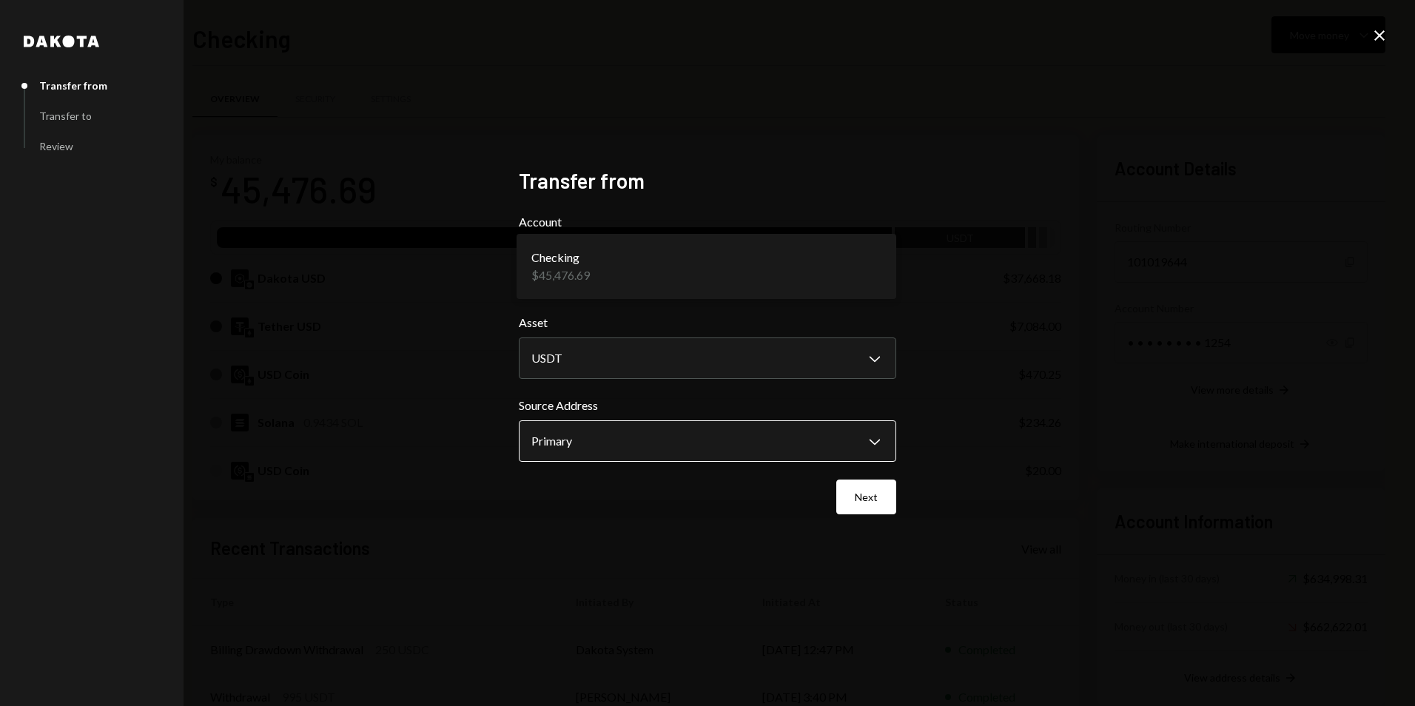
click at [619, 430] on body "R Rayls Foundation Caret Down Home Home Inbox Inbox Activities Transactions Acc…" at bounding box center [707, 353] width 1415 height 706
click at [853, 501] on button "Next" at bounding box center [866, 497] width 60 height 35
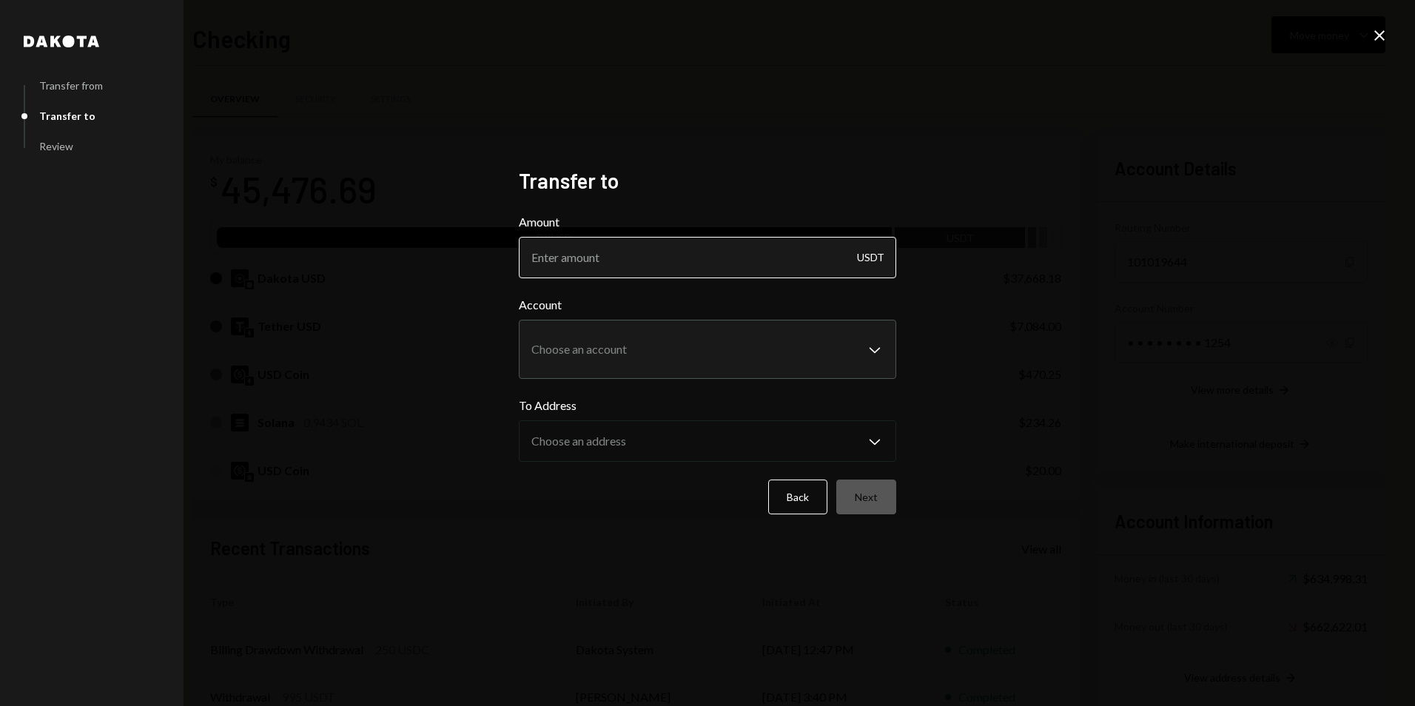
click at [637, 244] on input "Amount" at bounding box center [707, 257] width 377 height 41
type input "1"
type input "100"
click at [776, 343] on body "R Rayls Foundation Caret Down Home Home Inbox Inbox Activities Transactions Acc…" at bounding box center [707, 353] width 1415 height 706
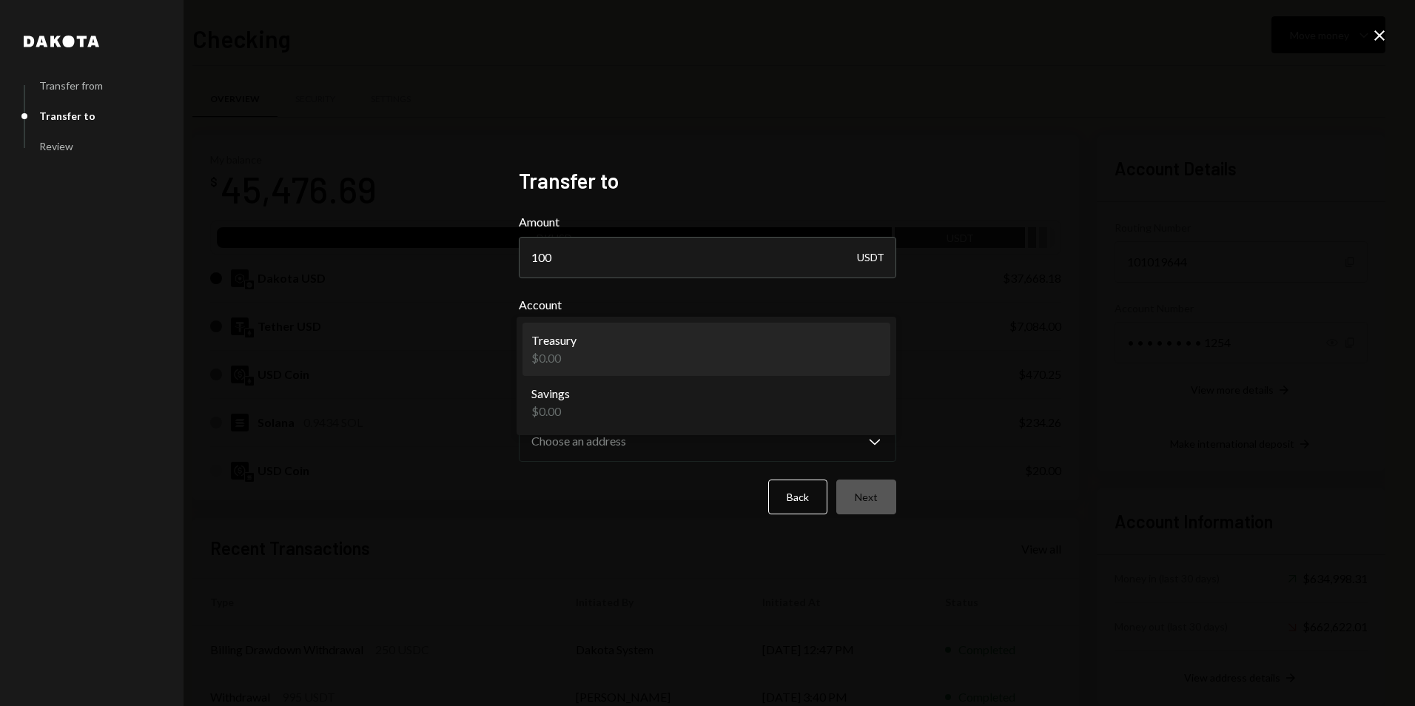
select select "**********"
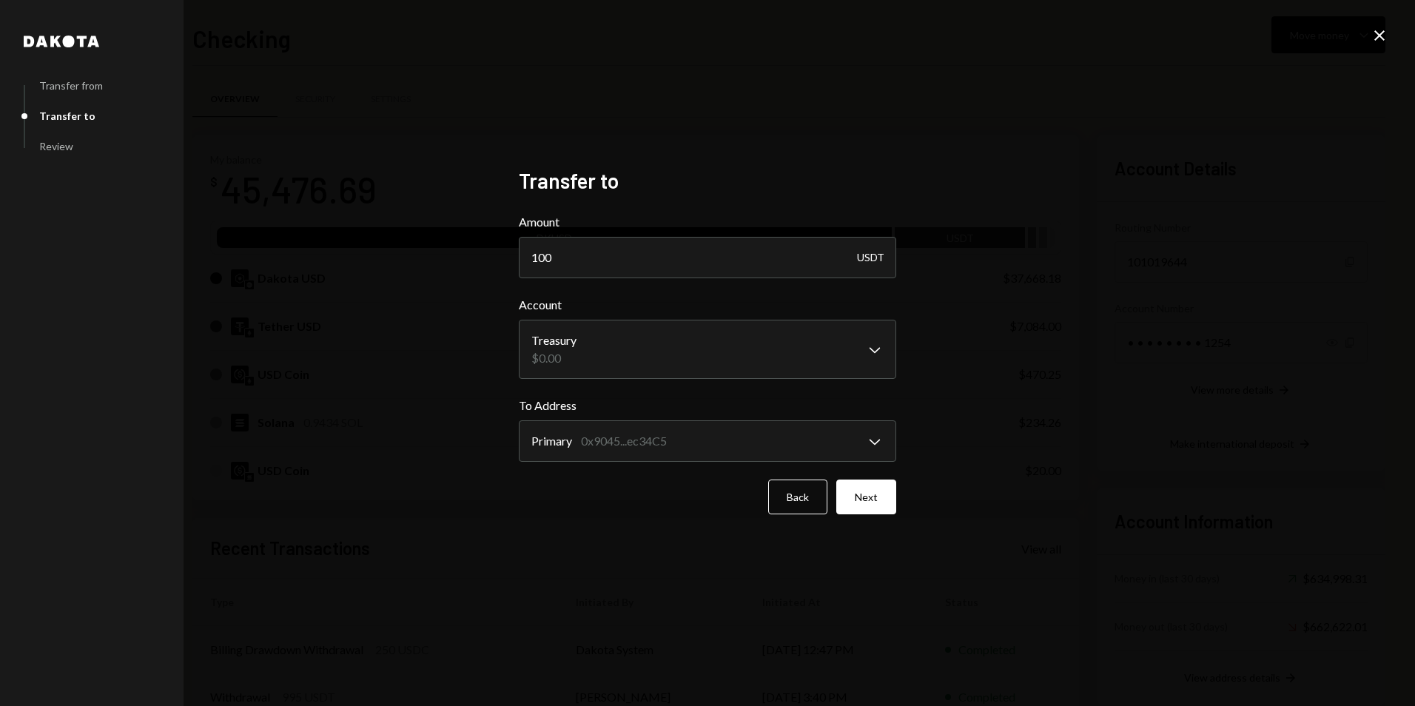
click at [1381, 34] on icon at bounding box center [1379, 35] width 10 height 10
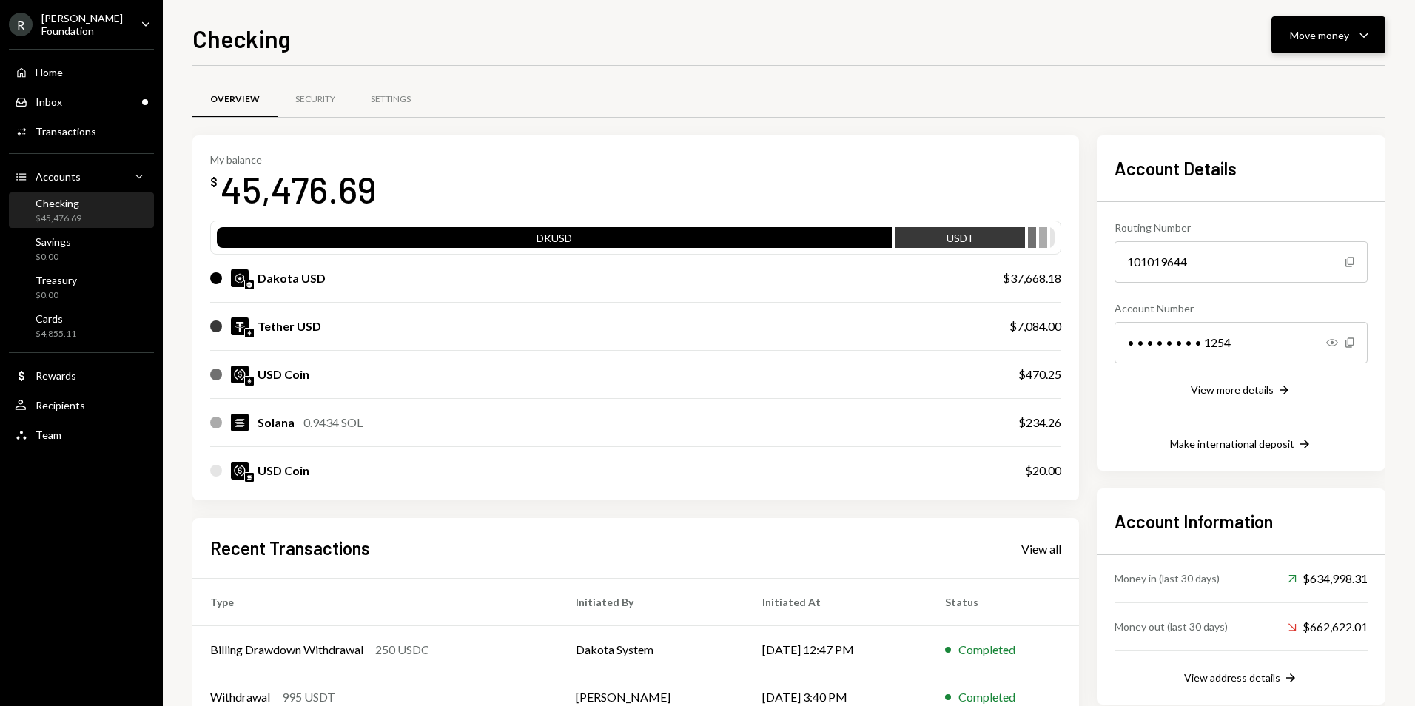
click at [1300, 34] on div "Move money" at bounding box center [1319, 35] width 59 height 16
click at [1292, 196] on div "Swap stablecoins" at bounding box center [1317, 192] width 108 height 16
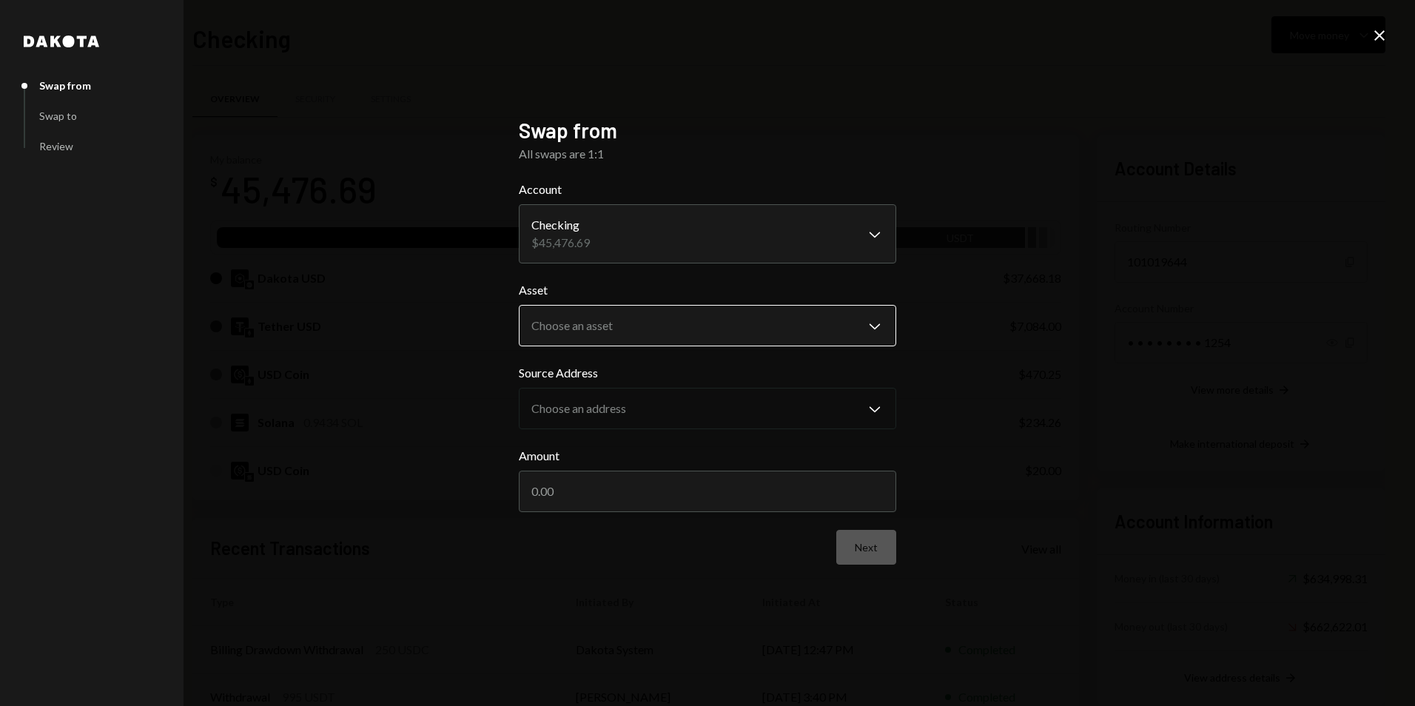
click at [594, 321] on body "R Rayls Foundation Caret Down Home Home Inbox Inbox Activities Transactions Acc…" at bounding box center [707, 353] width 1415 height 706
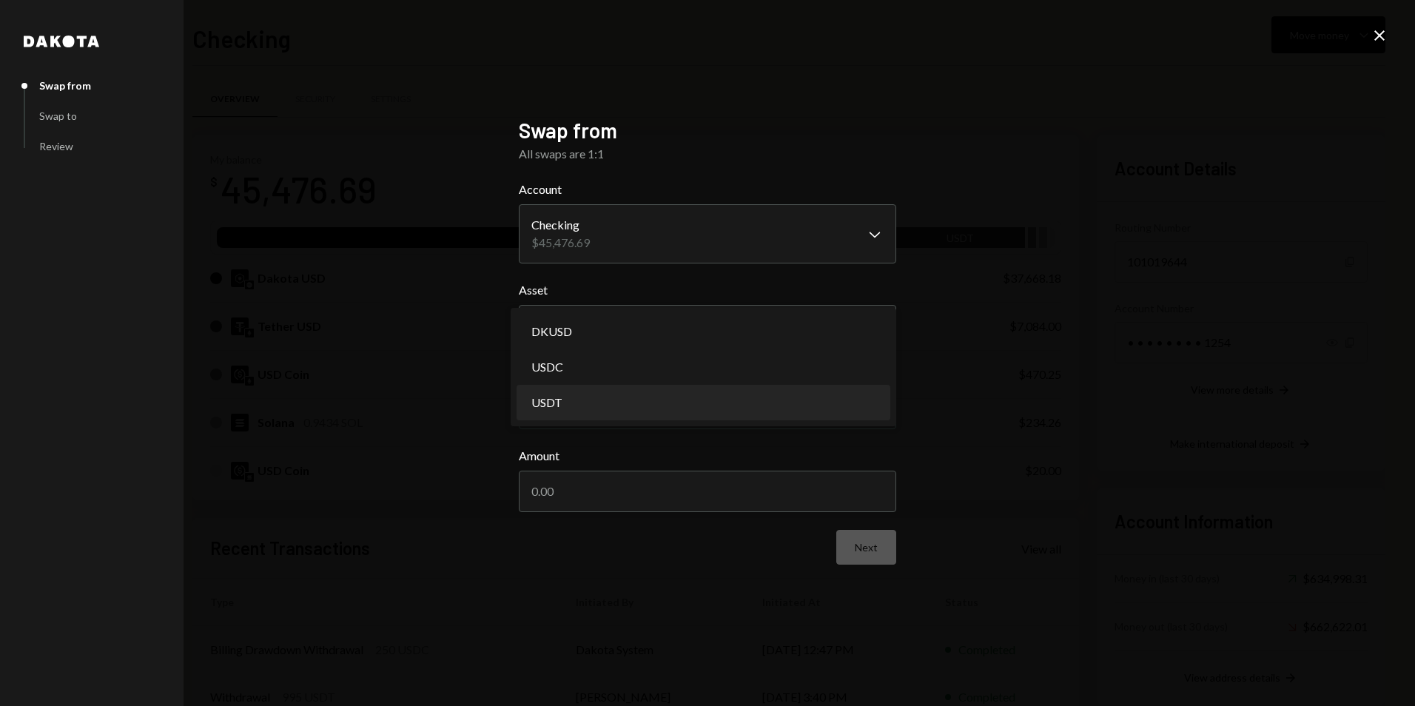
select select "****"
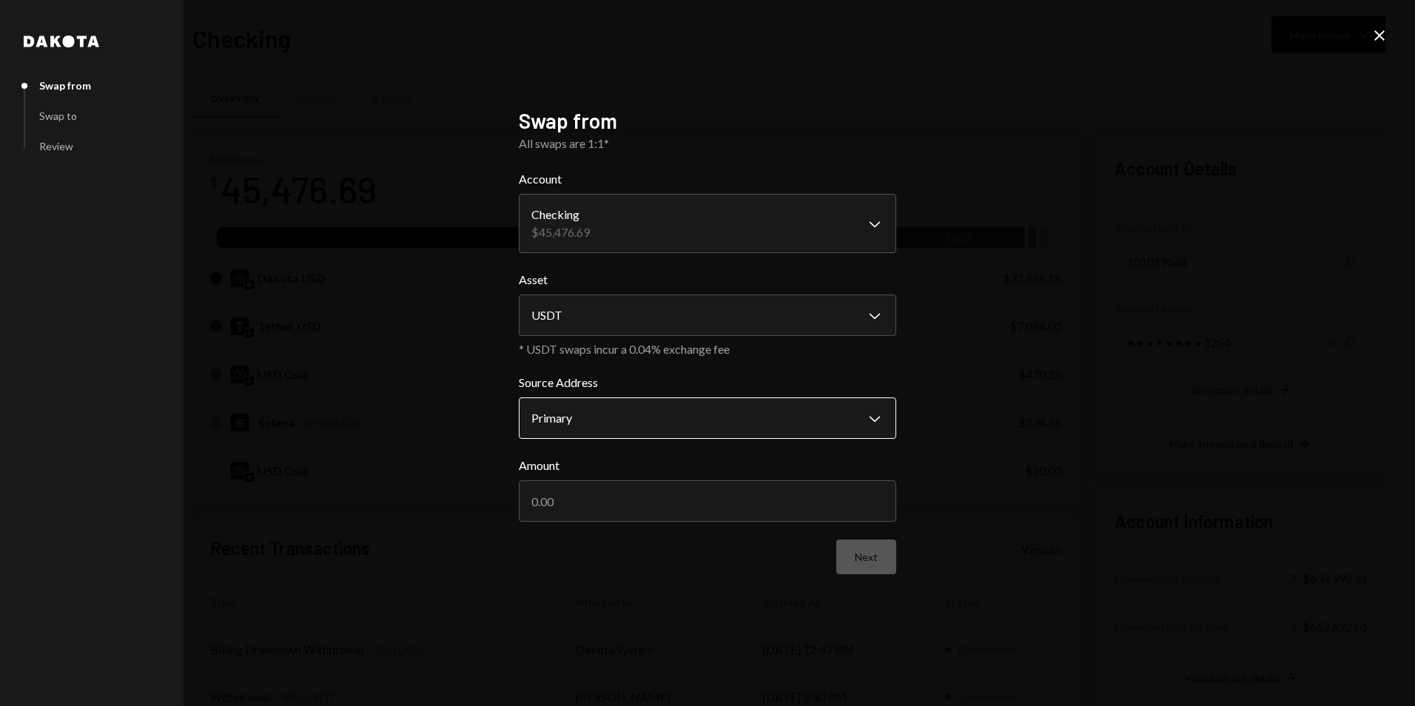
click at [579, 424] on body "R Rayls Foundation Caret Down Home Home Inbox Inbox Activities Transactions Acc…" at bounding box center [707, 353] width 1415 height 706
drag, startPoint x: 606, startPoint y: 480, endPoint x: 593, endPoint y: 508, distance: 31.1
click at [606, 481] on input "Amount" at bounding box center [707, 500] width 377 height 41
click at [588, 510] on input "Amount" at bounding box center [707, 500] width 377 height 41
type input "100"
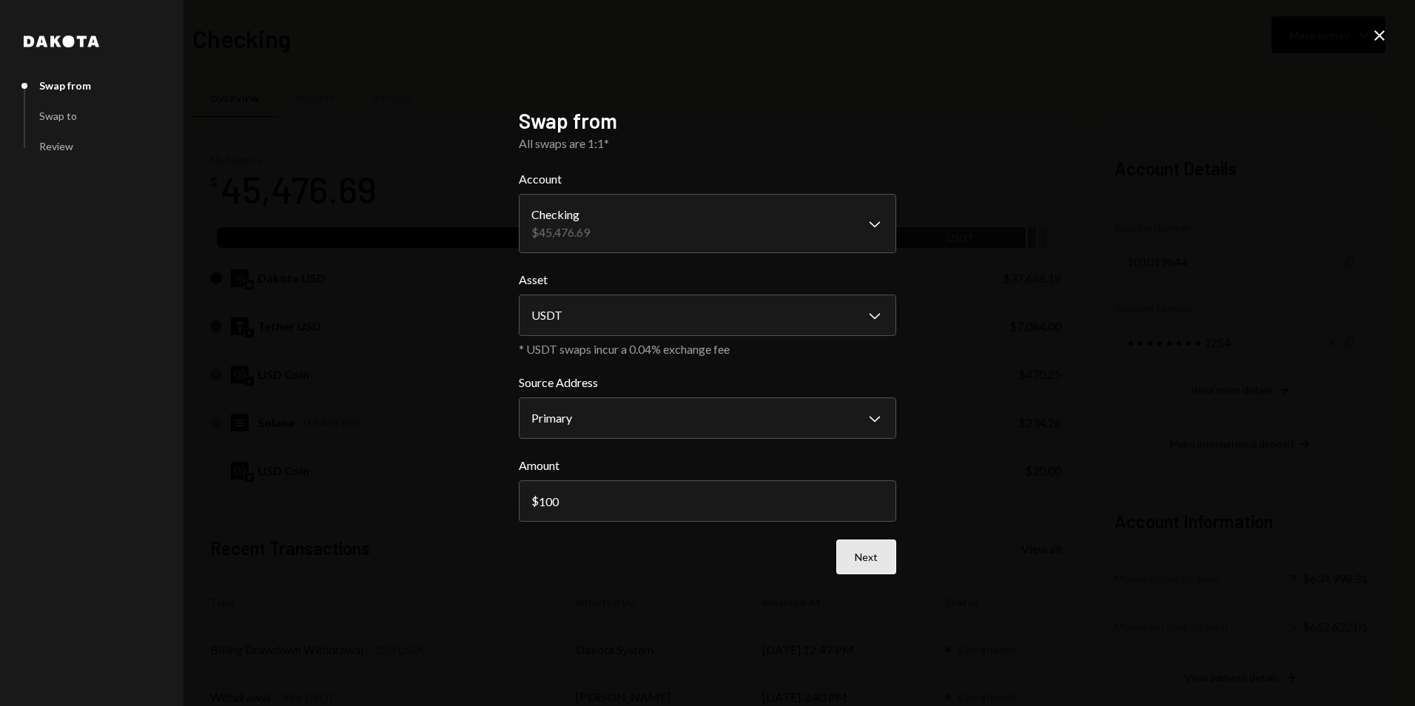
click at [880, 557] on button "Next" at bounding box center [866, 557] width 60 height 35
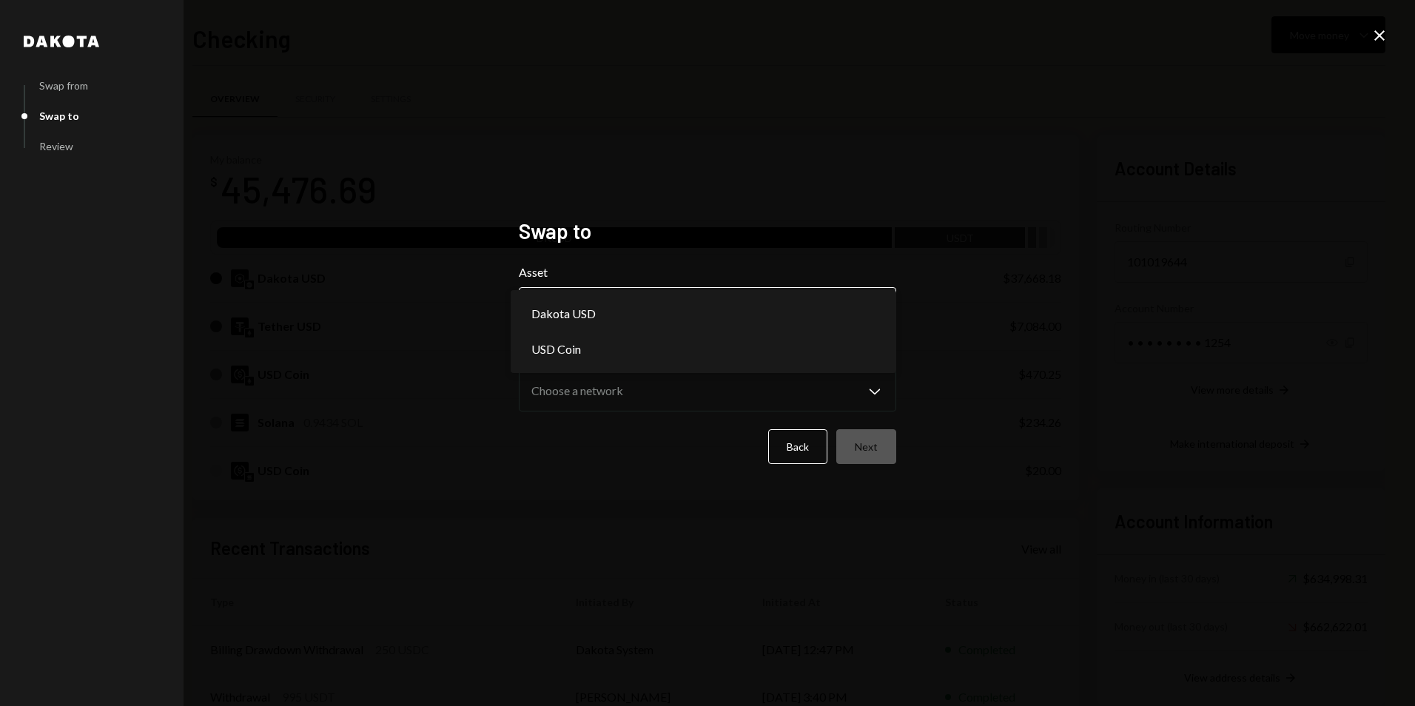
click at [673, 313] on body "R Rayls Foundation Caret Down Home Home Inbox Inbox Activities Transactions Acc…" at bounding box center [707, 353] width 1415 height 706
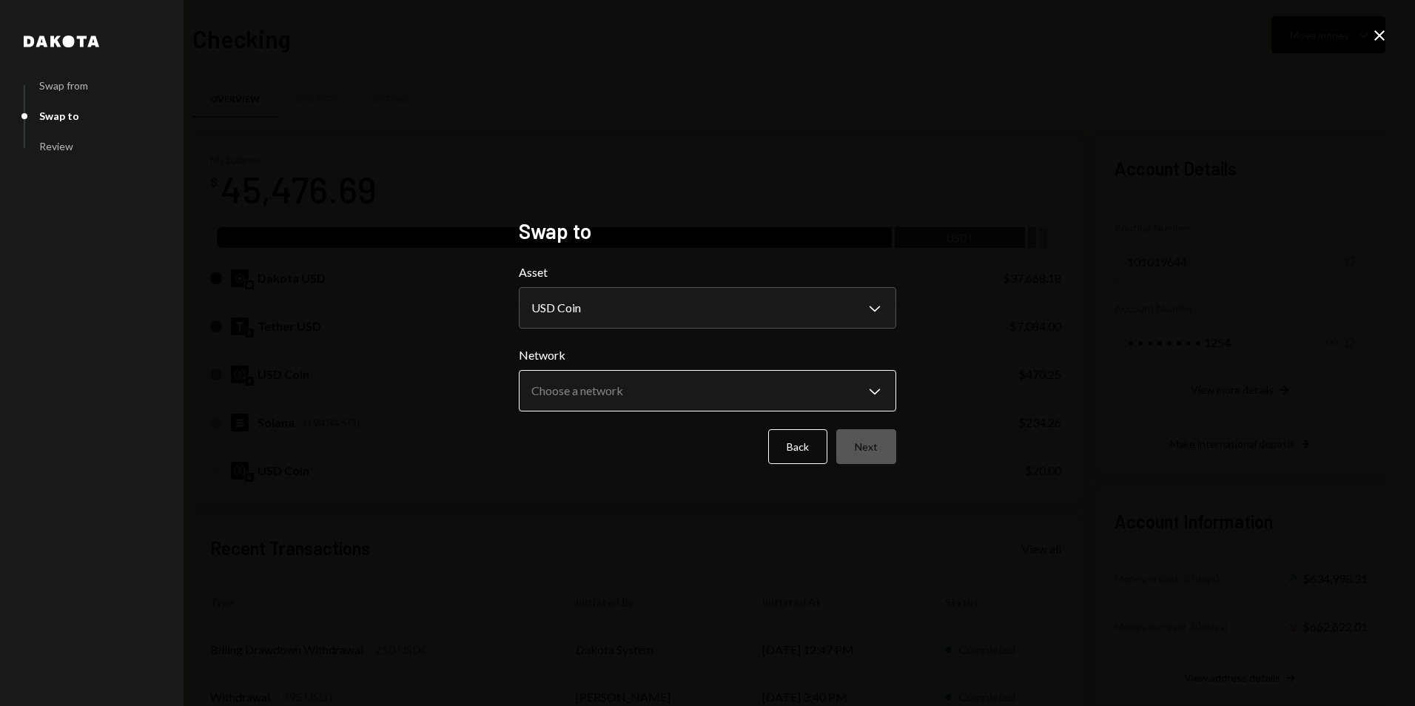
click at [581, 383] on body "R Rayls Foundation Caret Down Home Home Inbox Inbox Activities Transactions Acc…" at bounding box center [707, 353] width 1415 height 706
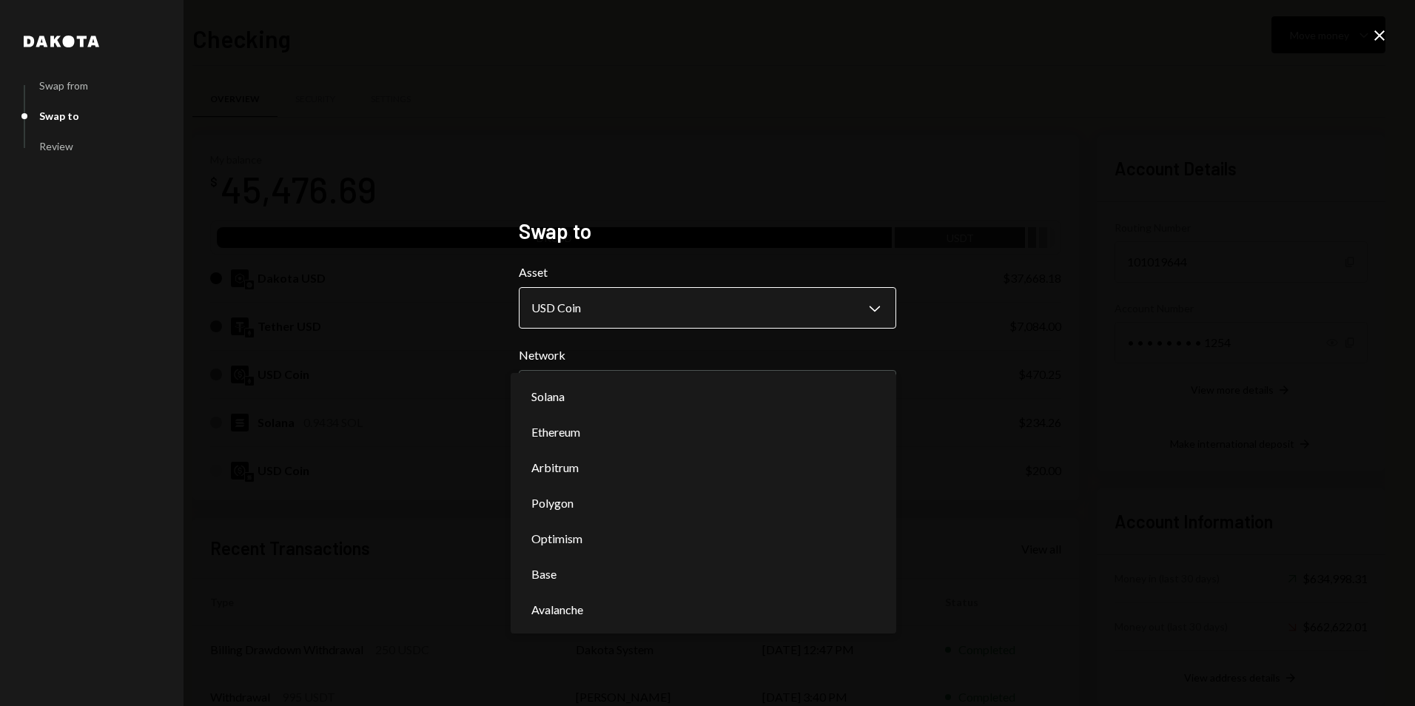
click at [597, 303] on body "R Rayls Foundation Caret Down Home Home Inbox Inbox Activities Transactions Acc…" at bounding box center [707, 353] width 1415 height 706
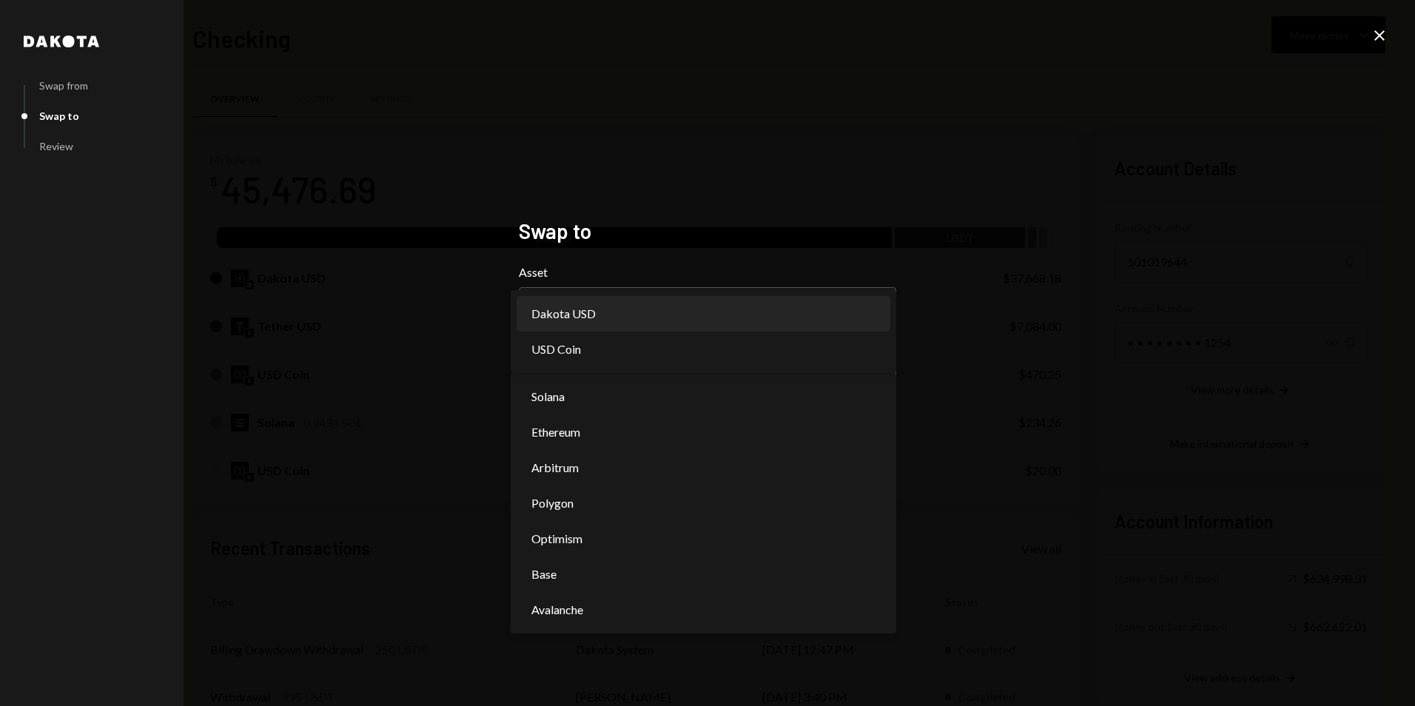
select select "*****"
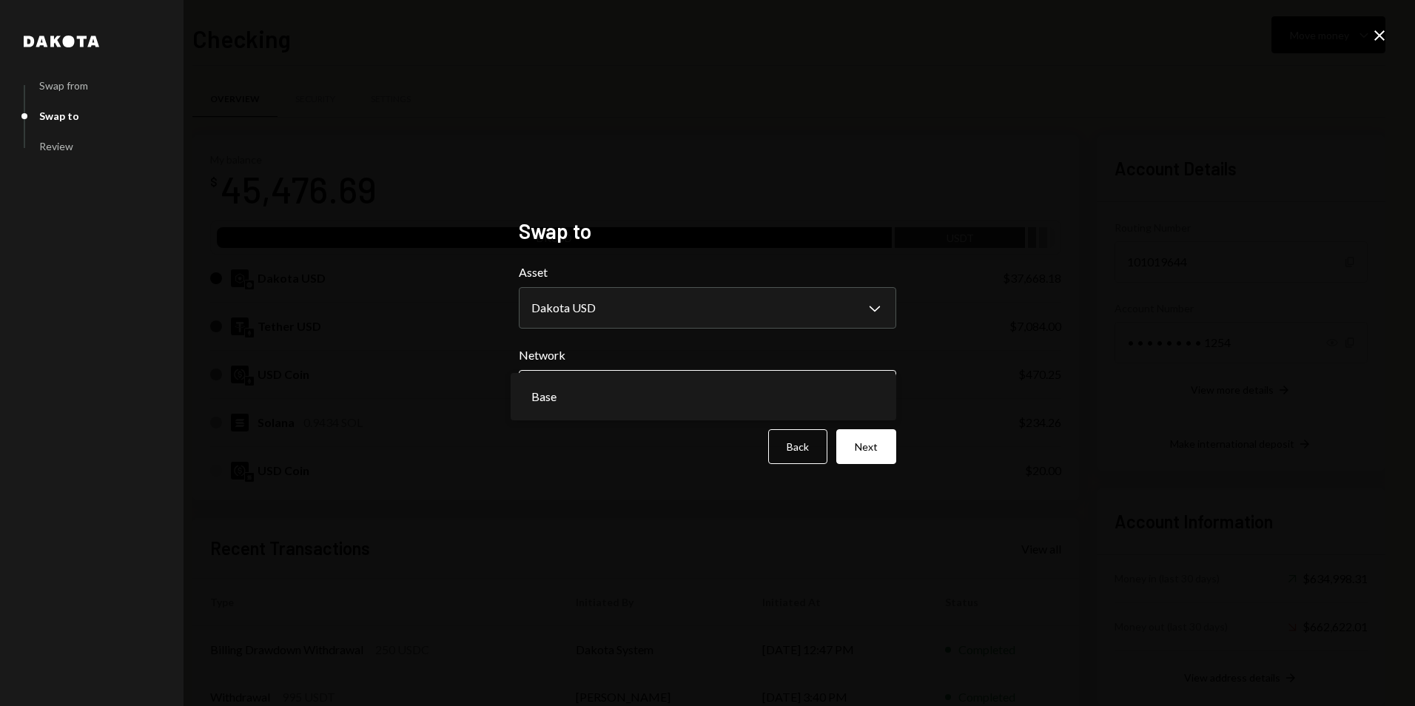
click at [588, 384] on body "R Rayls Foundation Caret Down Home Home Inbox Inbox Activities Transactions Acc…" at bounding box center [707, 353] width 1415 height 706
click at [1385, 36] on icon "Close" at bounding box center [1380, 36] width 18 height 18
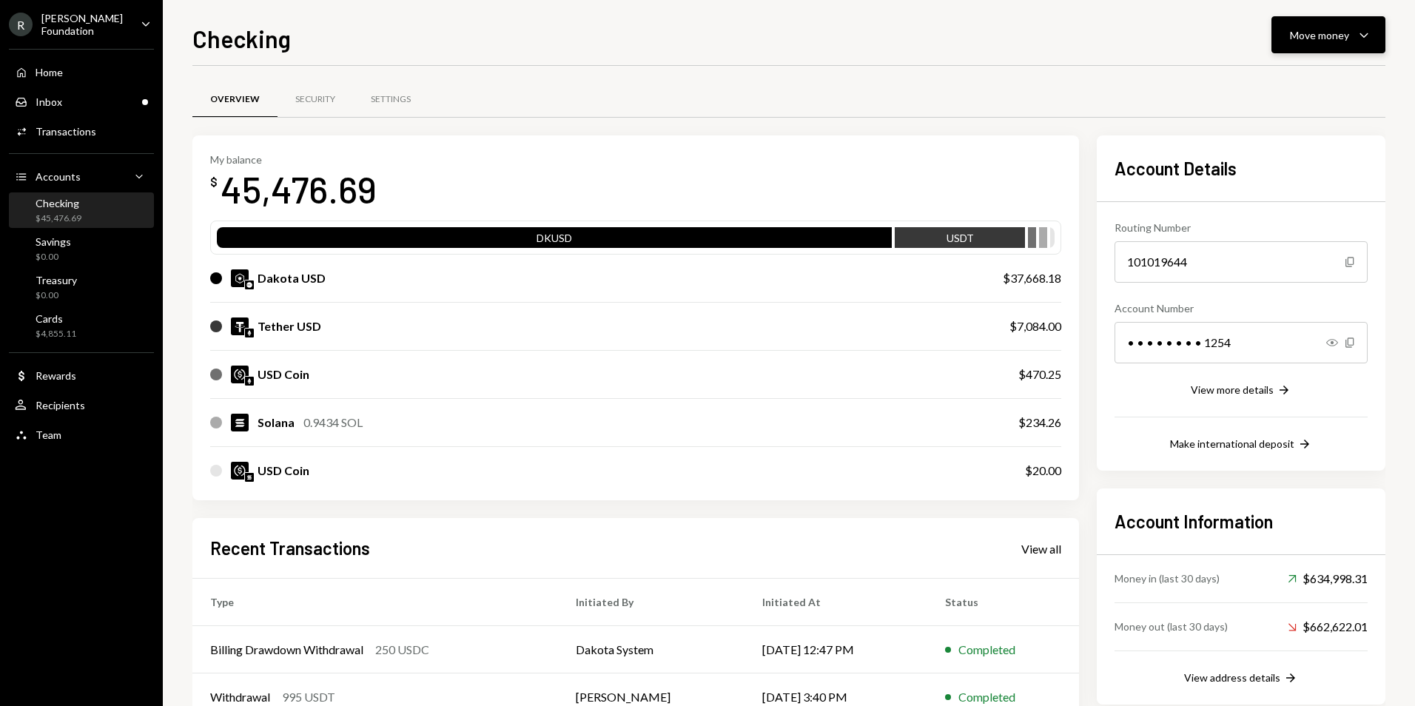
click at [1337, 36] on div "Move money" at bounding box center [1319, 35] width 59 height 16
click at [804, 67] on div "Overview Security Settings My balance $ 45,476.69 DKUSD USDT Dakota USD $37,668…" at bounding box center [788, 479] width 1193 height 827
click at [76, 399] on div "Recipients" at bounding box center [61, 405] width 50 height 13
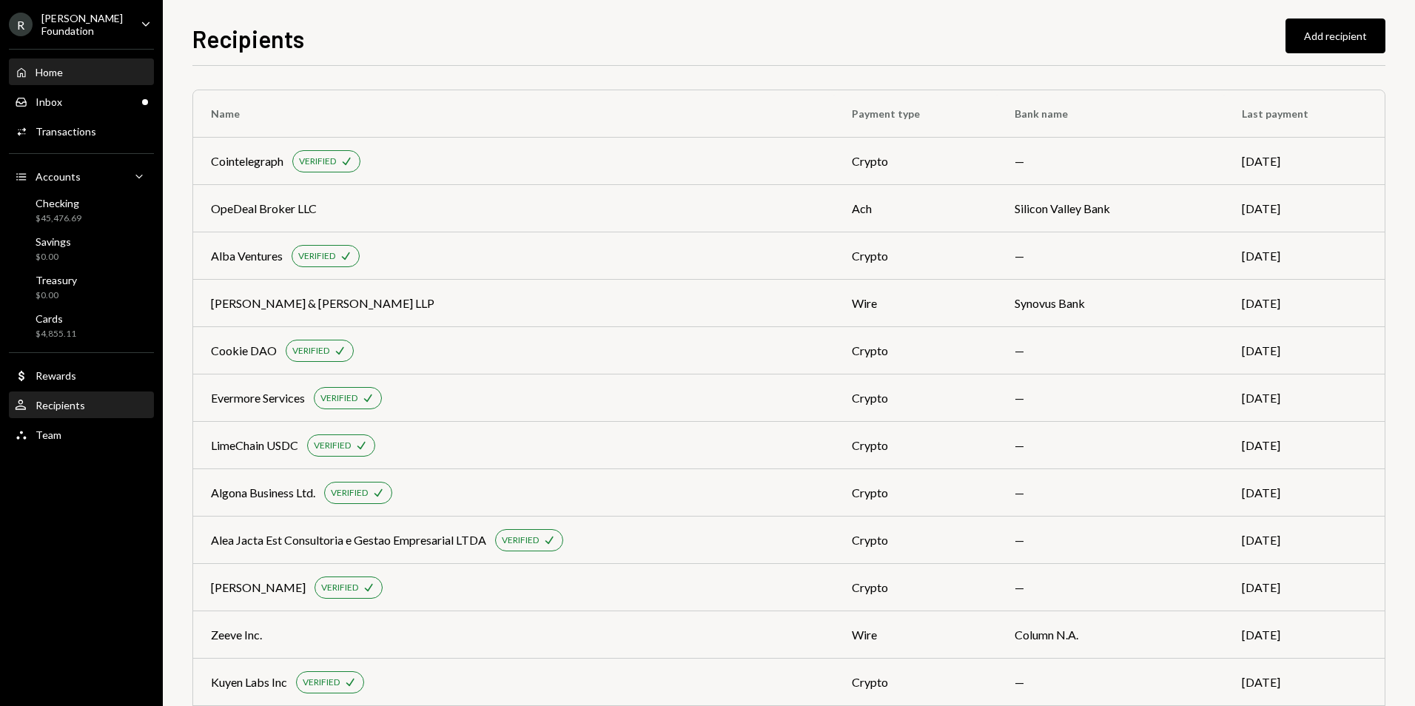
click at [100, 67] on div "Home Home" at bounding box center [81, 72] width 133 height 13
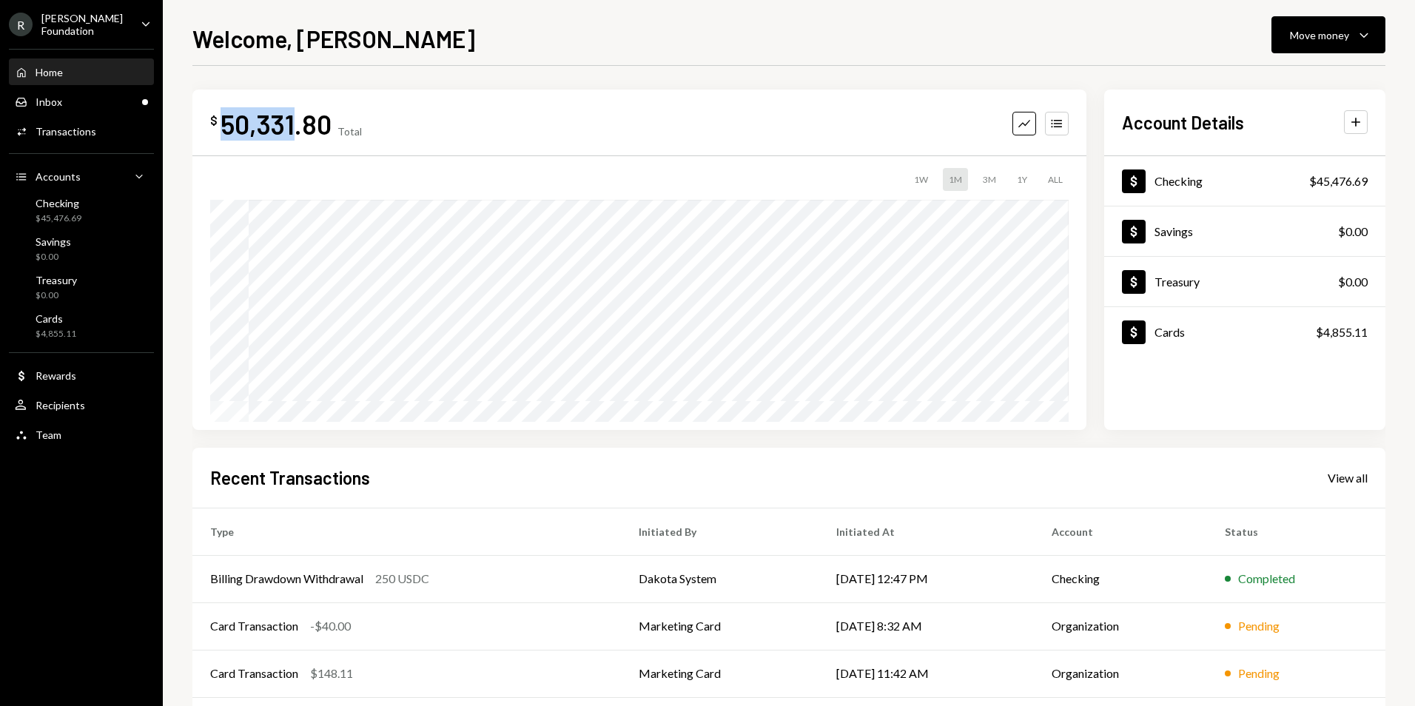
drag, startPoint x: 224, startPoint y: 117, endPoint x: 292, endPoint y: 124, distance: 67.7
click at [292, 124] on div "50,331.80" at bounding box center [276, 123] width 111 height 33
drag, startPoint x: 292, startPoint y: 124, endPoint x: 389, endPoint y: 130, distance: 97.1
click at [389, 130] on div "$ 50,331.80 Total Graph Accounts" at bounding box center [639, 123] width 859 height 33
click at [115, 21] on div "[PERSON_NAME] Foundation" at bounding box center [84, 24] width 87 height 25
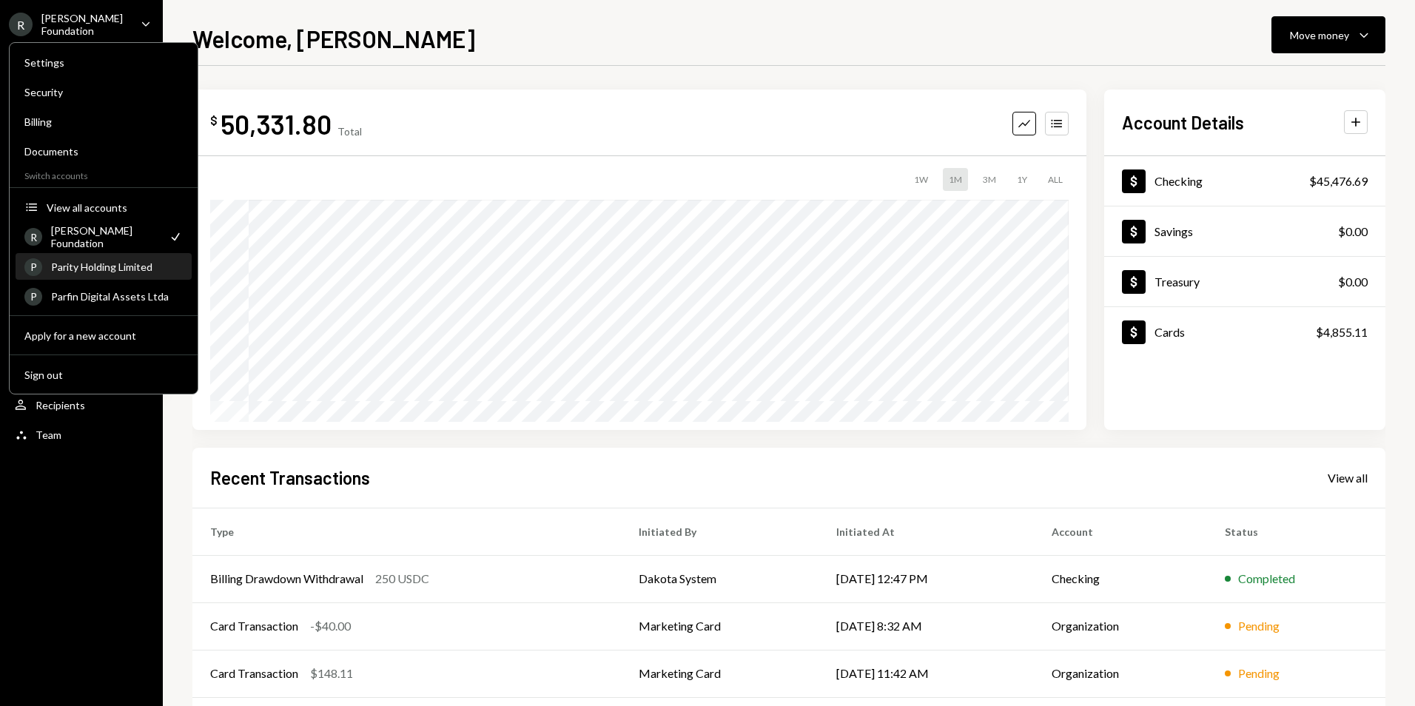
click at [130, 273] on div "P Parity Holding Limited" at bounding box center [103, 267] width 158 height 25
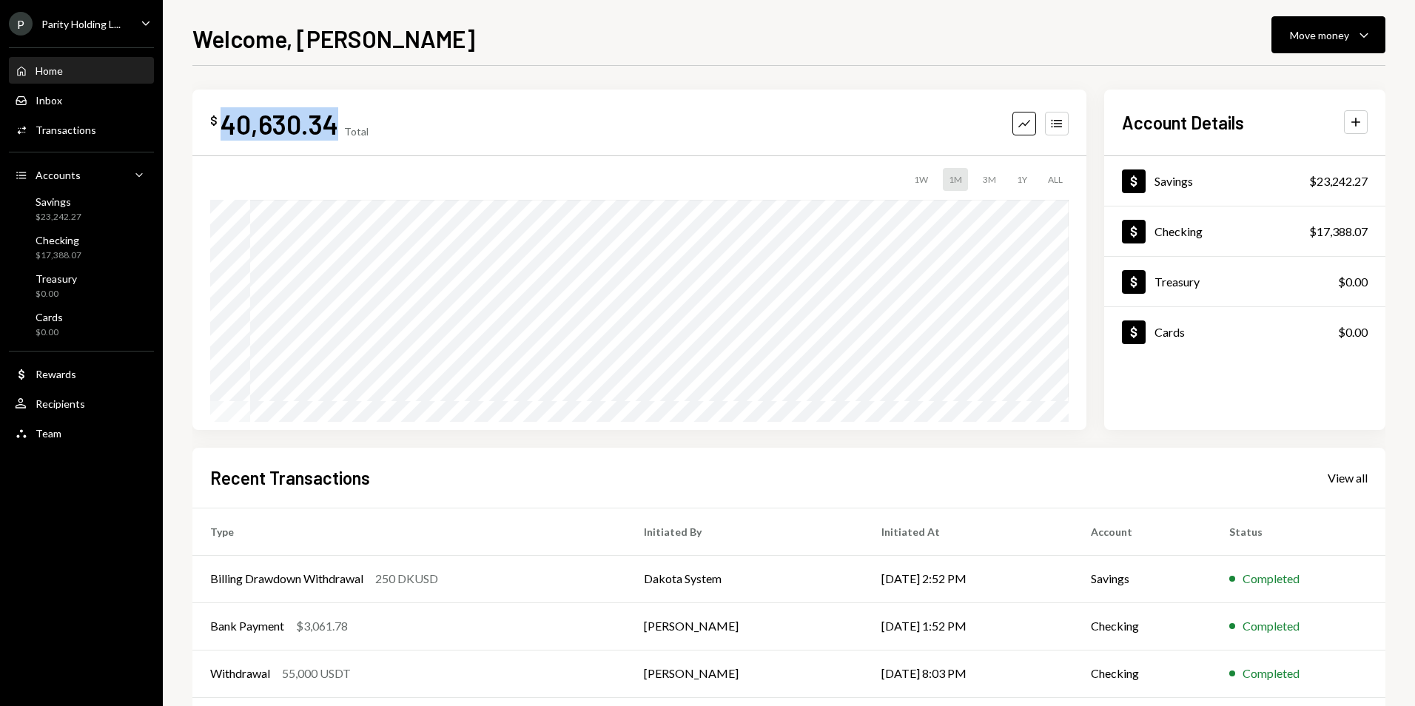
drag, startPoint x: 223, startPoint y: 119, endPoint x: 343, endPoint y: 135, distance: 121.6
click at [343, 135] on div "$ 40,630.34 Total" at bounding box center [289, 123] width 158 height 33
click at [117, 32] on div "P Parity Holding L..." at bounding box center [65, 24] width 112 height 24
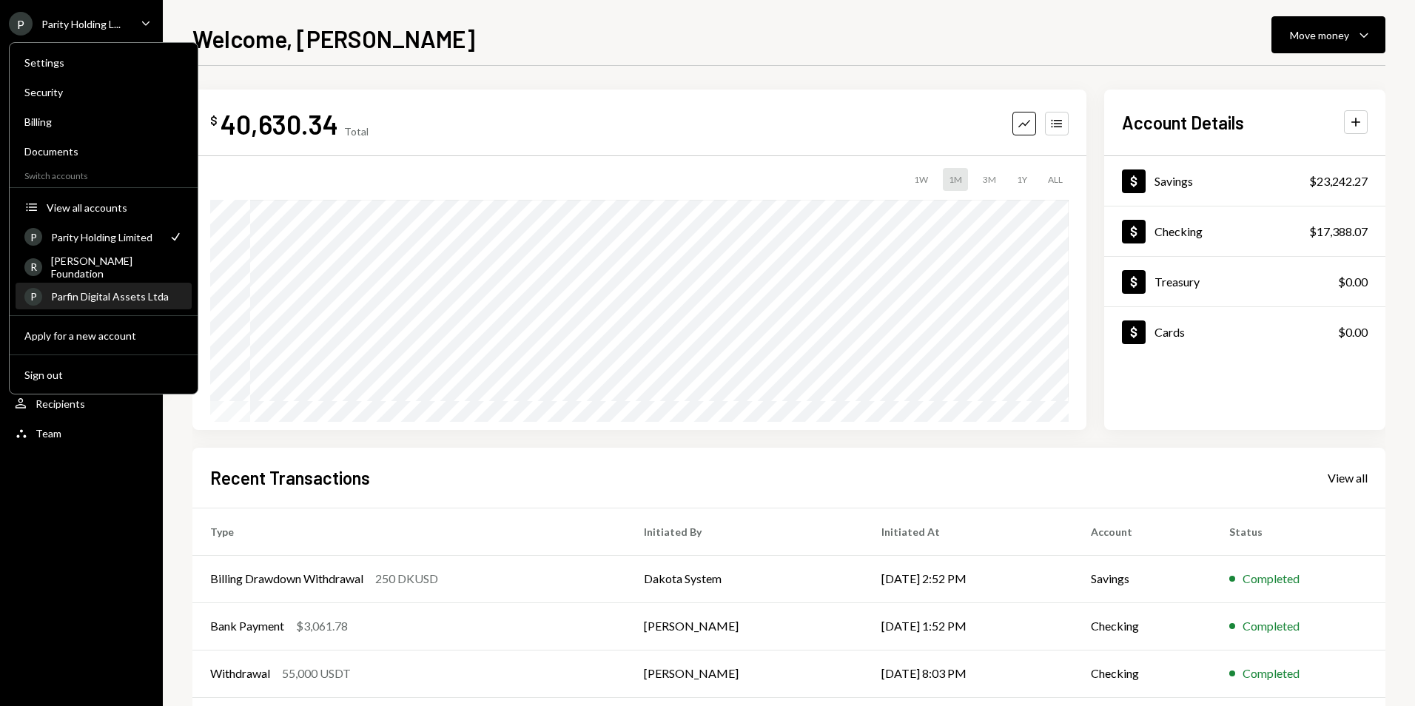
click at [135, 296] on div "Parfin Digital Assets Ltda" at bounding box center [117, 296] width 132 height 13
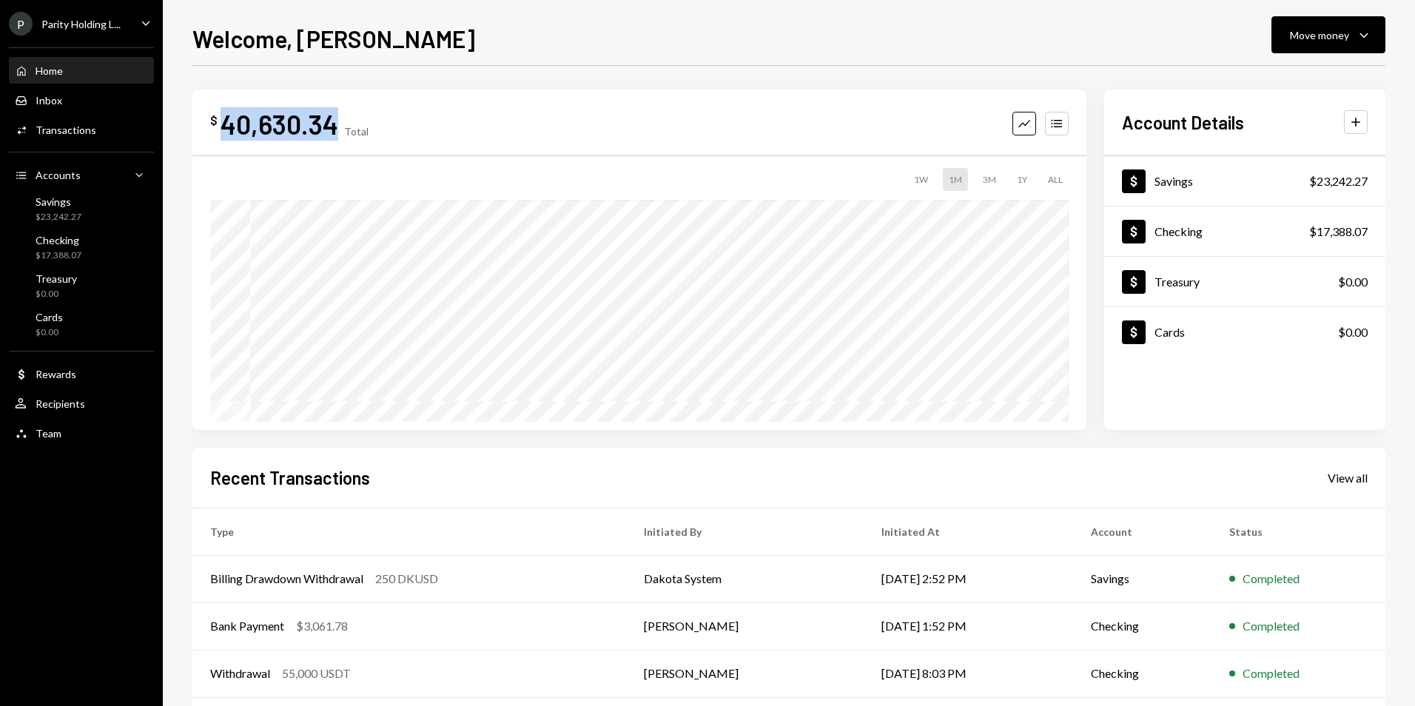
drag, startPoint x: 224, startPoint y: 127, endPoint x: 338, endPoint y: 128, distance: 114.0
click at [338, 128] on div "$ 40,630.34 Total" at bounding box center [289, 123] width 158 height 33
click at [107, 28] on div "Parity Holding L..." at bounding box center [80, 24] width 79 height 13
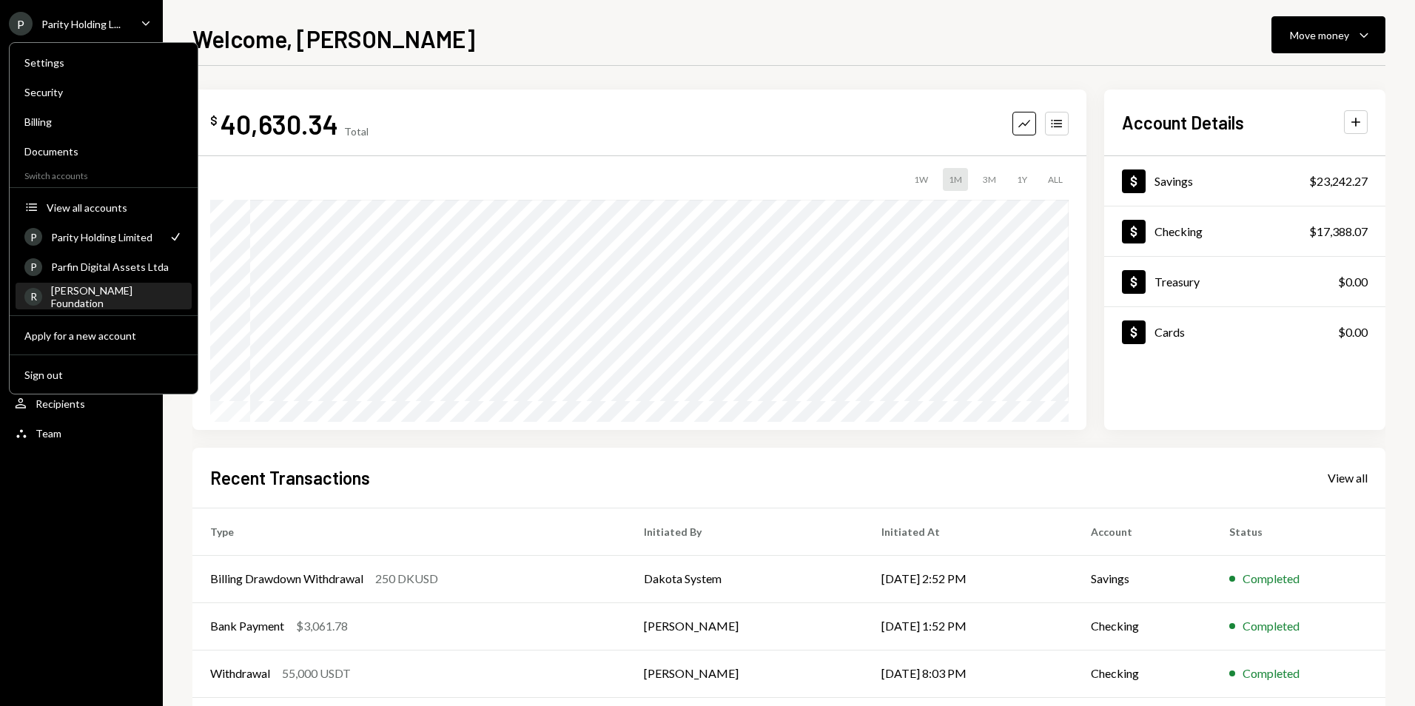
click at [124, 298] on div "[PERSON_NAME] Foundation" at bounding box center [117, 296] width 132 height 25
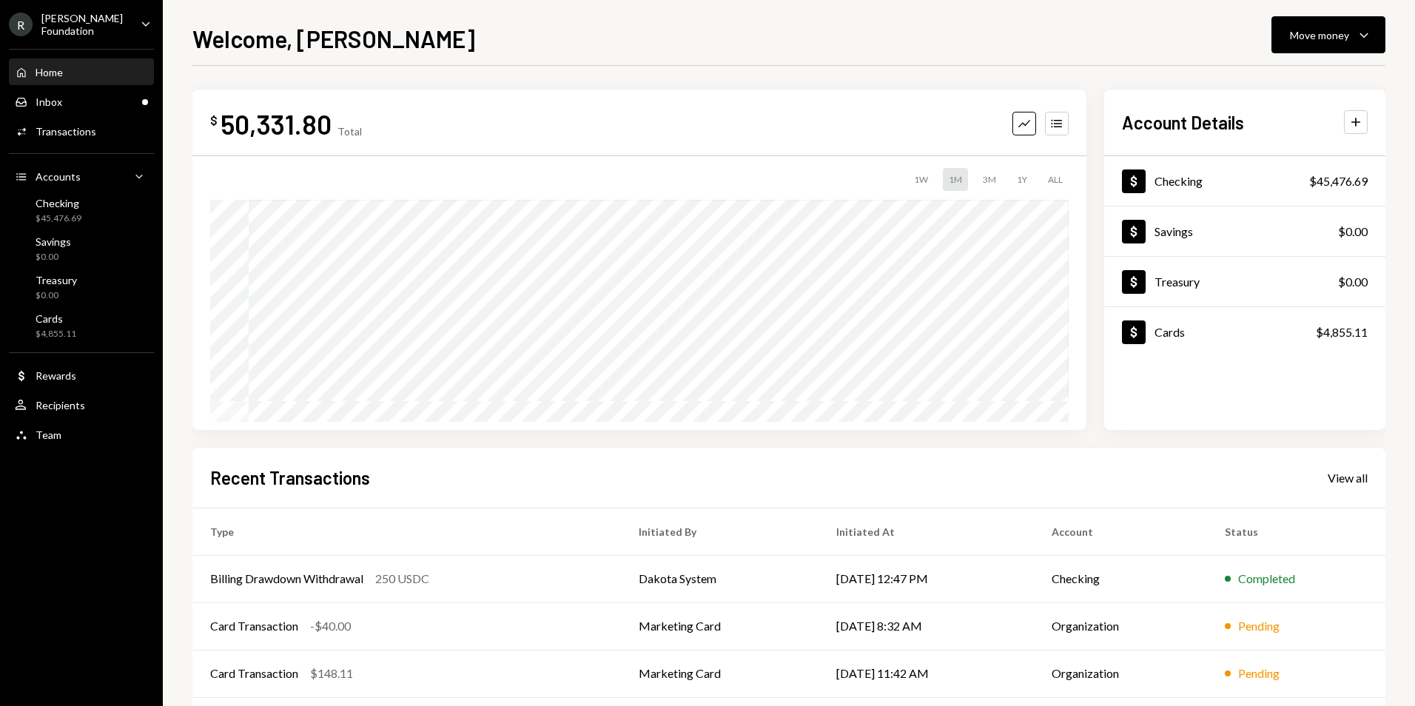
click at [91, 28] on div "[PERSON_NAME] Foundation" at bounding box center [84, 24] width 87 height 25
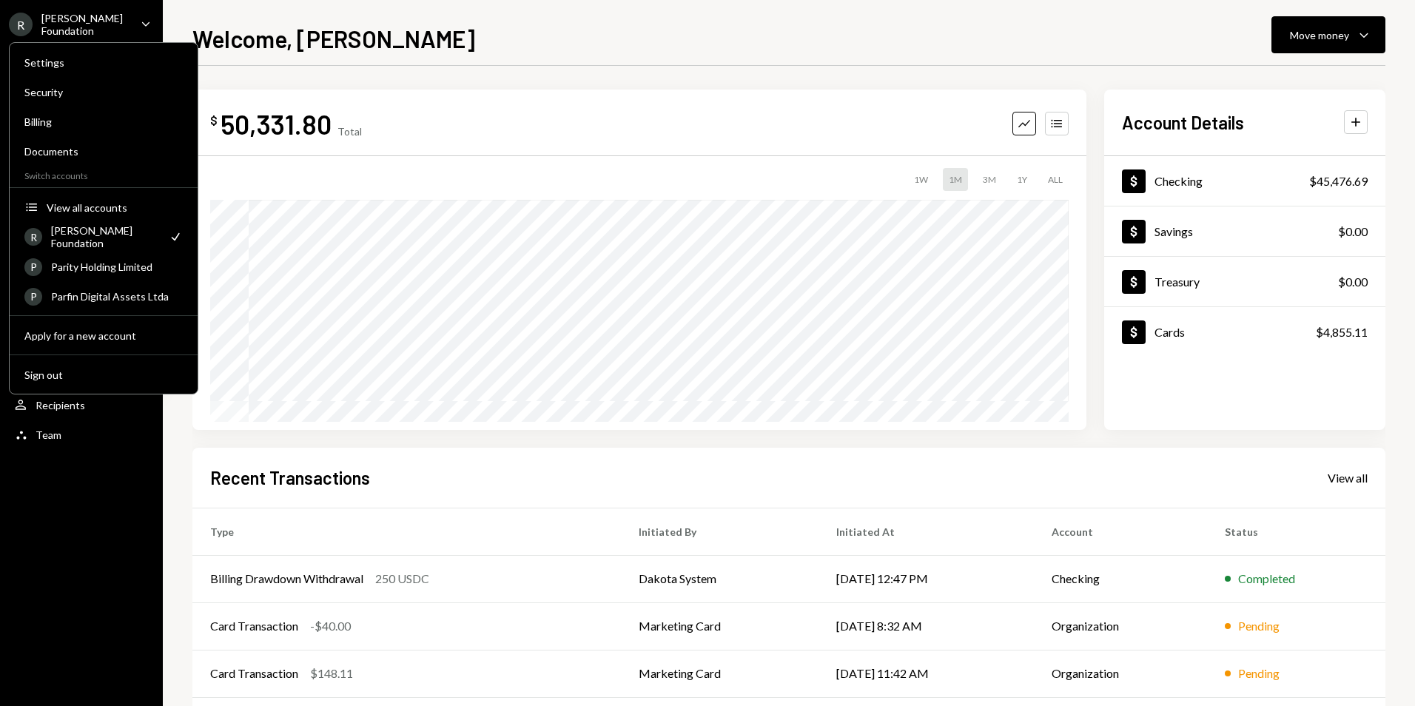
click at [404, 73] on div "$ 50,331.80 Total Graph Accounts 1W 1M 3M 1Y ALL $79,983.96 Aug 18, 2025 Accoun…" at bounding box center [788, 444] width 1193 height 756
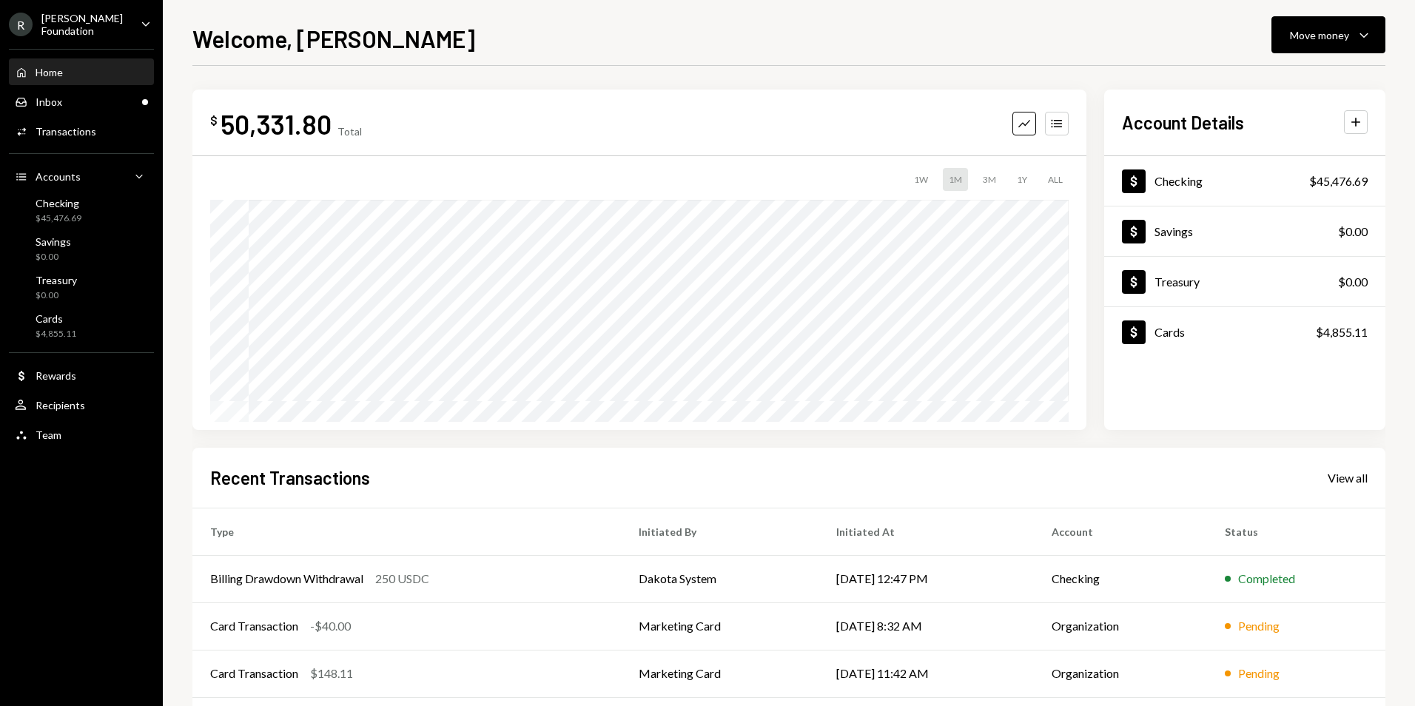
click at [98, 32] on div "R Rayls Foundation" at bounding box center [69, 24] width 120 height 25
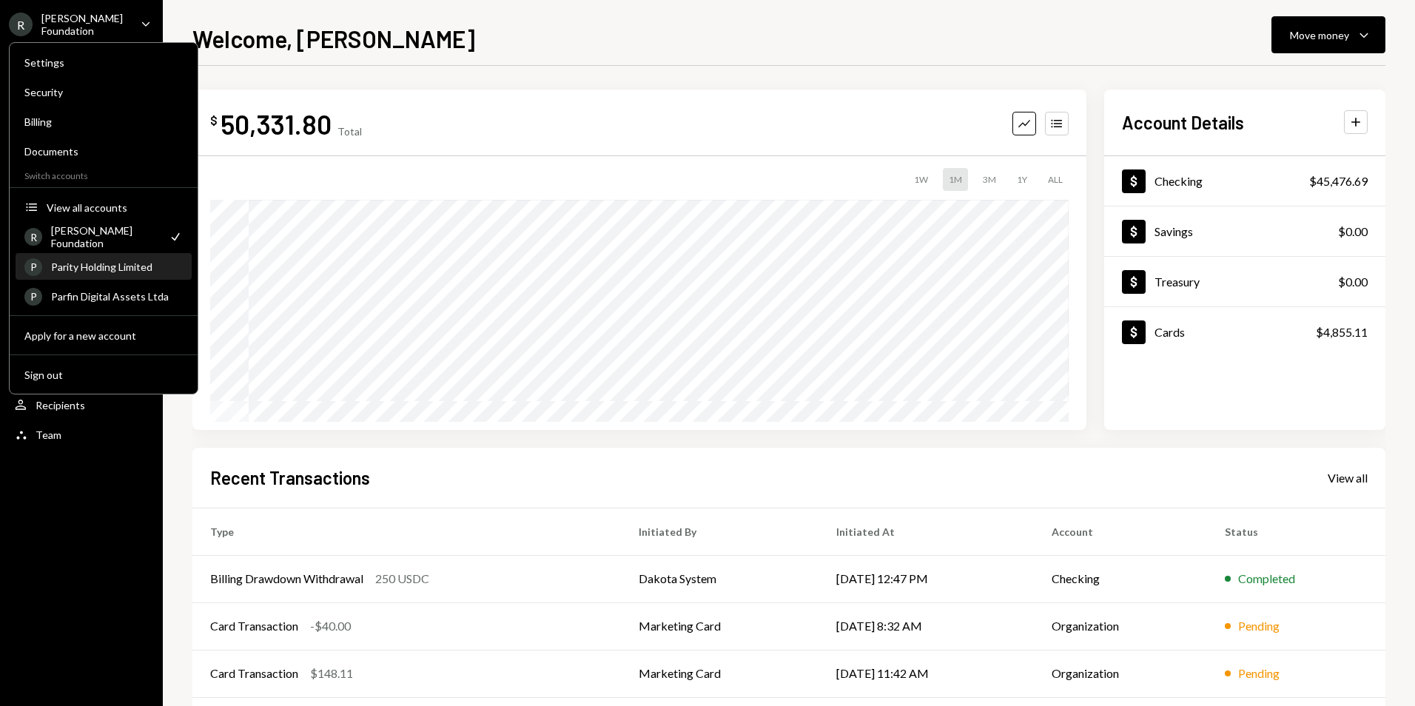
click at [123, 269] on div "Parity Holding Limited" at bounding box center [117, 267] width 132 height 13
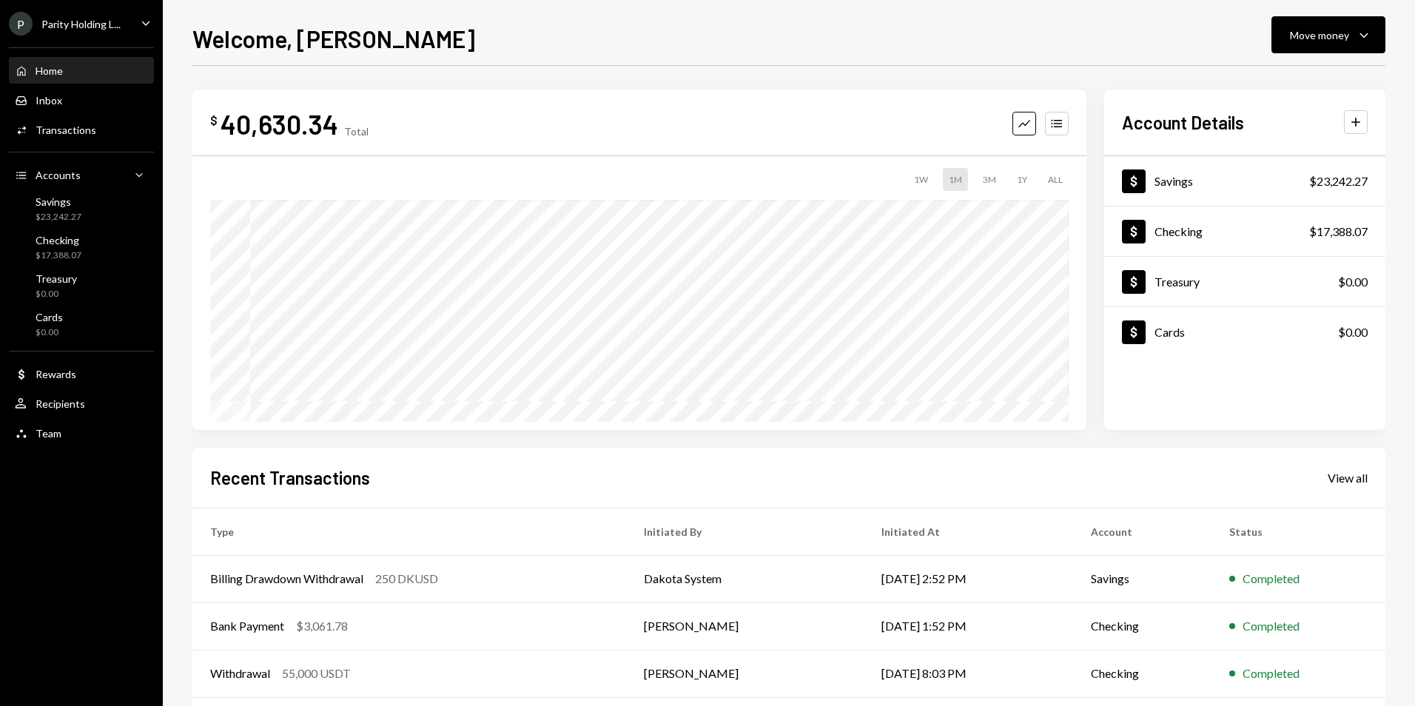
click at [146, 27] on icon "Caret Down" at bounding box center [146, 23] width 16 height 16
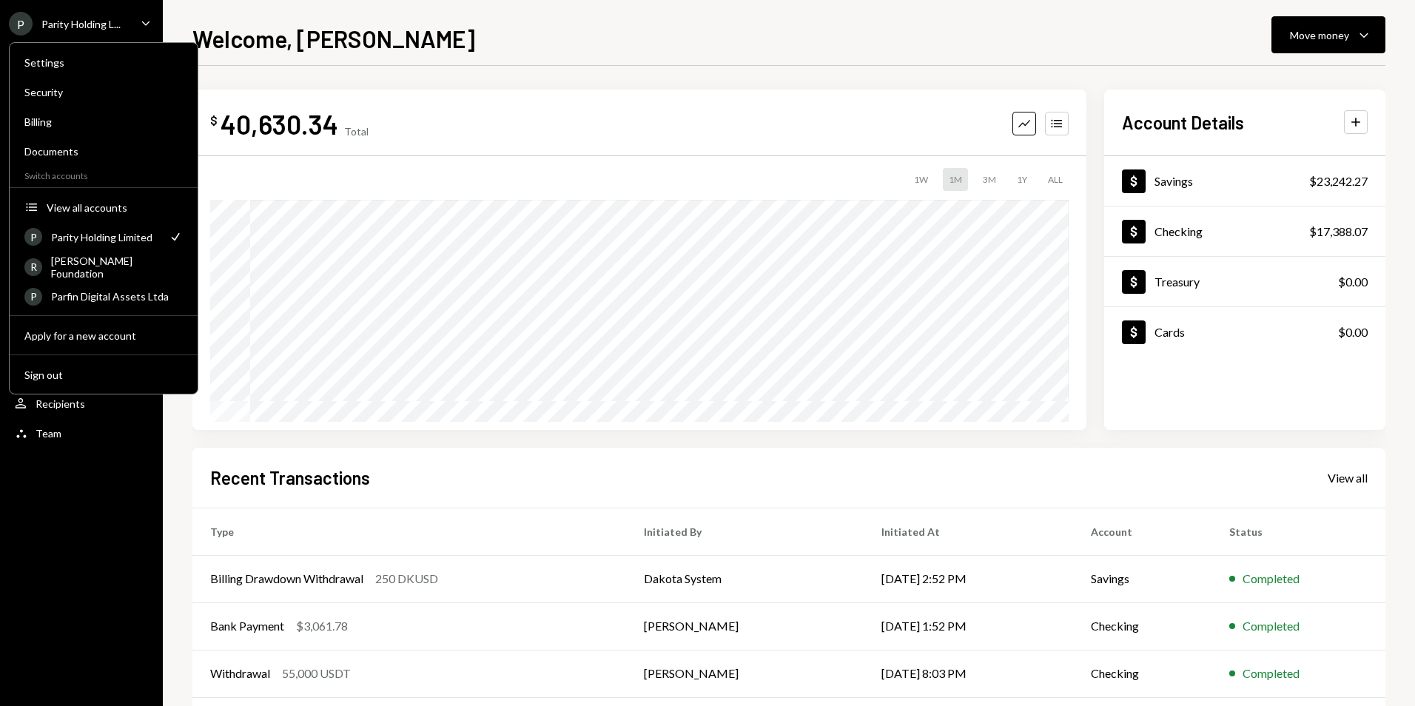
click at [166, 511] on div "Welcome, Bernardo Move money Caret Down $ 40,630.34 Total Graph Accounts 1W 1M …" at bounding box center [789, 353] width 1252 height 706
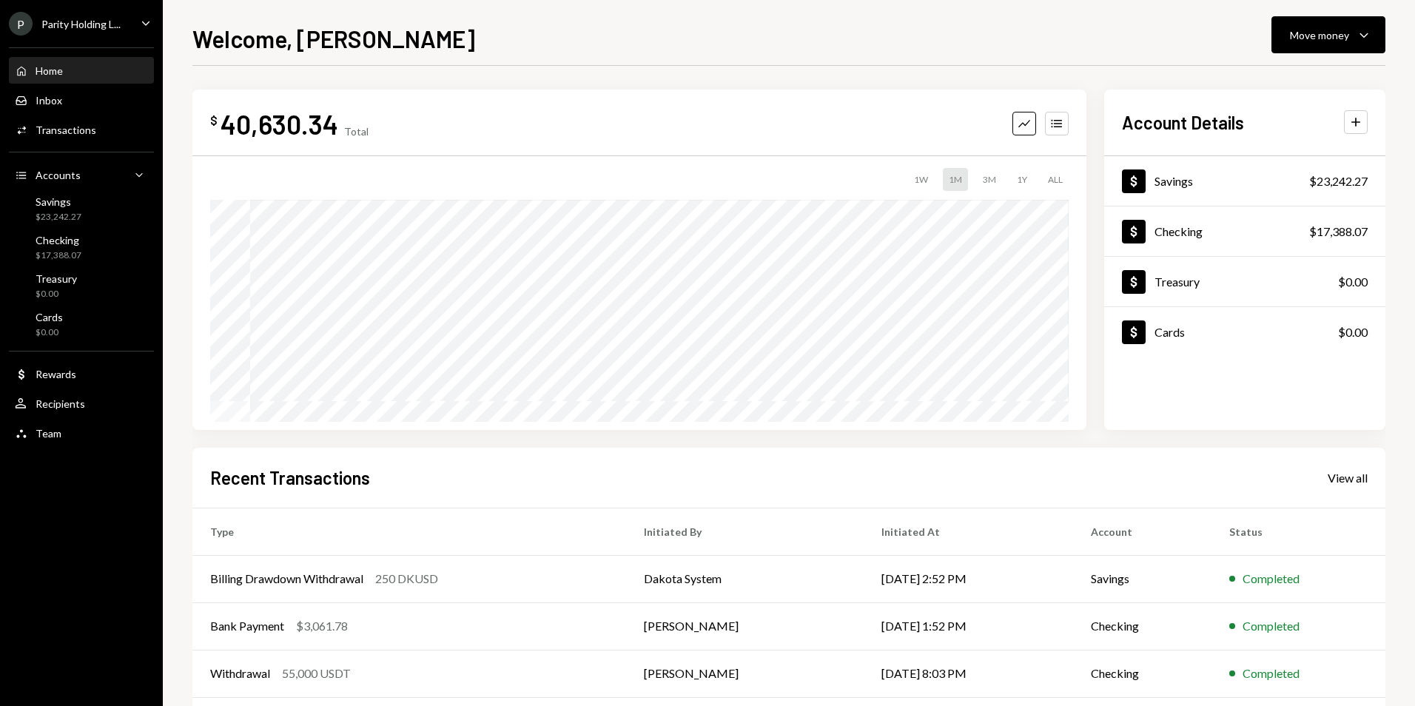
click at [141, 27] on icon "Caret Down" at bounding box center [146, 23] width 16 height 16
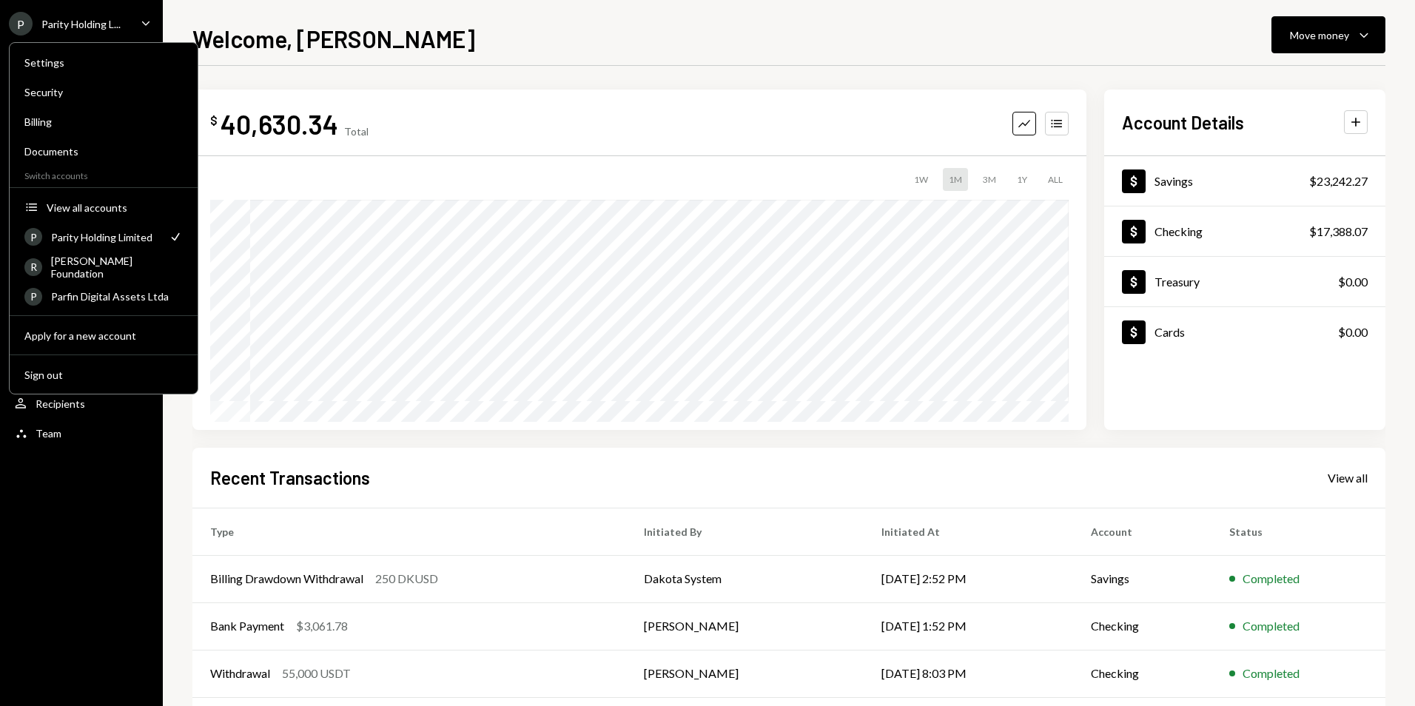
click at [292, 84] on div "$ 40,630.34 Total Graph Accounts 1W 1M 3M 1Y ALL $43,942.12 Aug 24, 2025 Accoun…" at bounding box center [788, 444] width 1193 height 756
